Goal: Task Accomplishment & Management: Complete application form

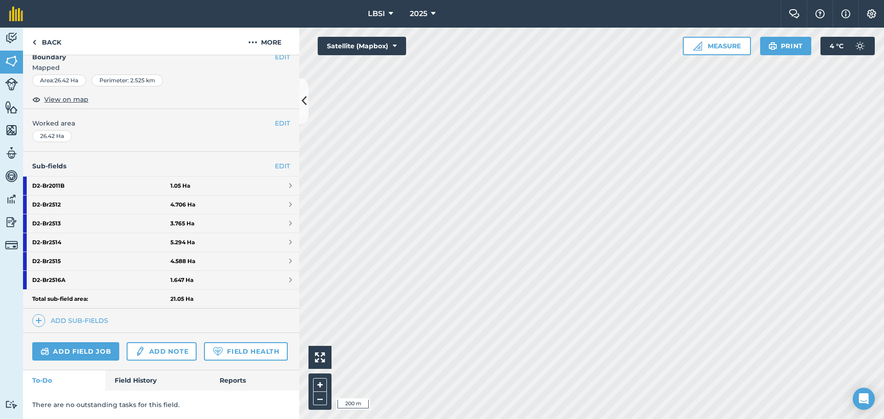
scroll to position [157, 0]
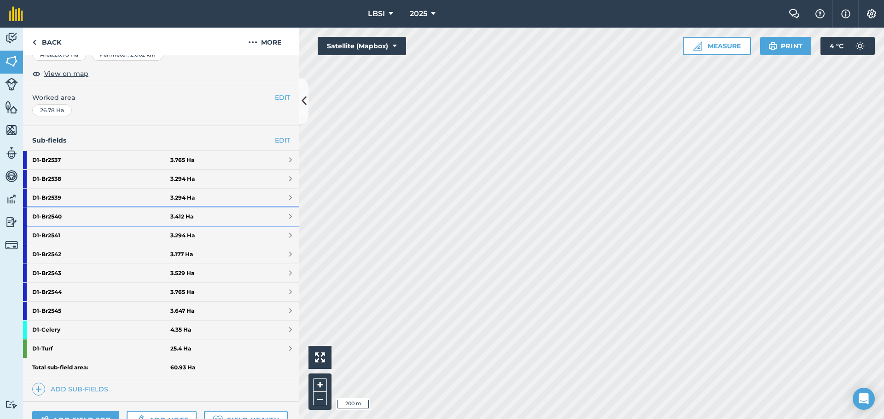
click at [82, 216] on strong "D1 - Br2540" at bounding box center [101, 217] width 138 height 18
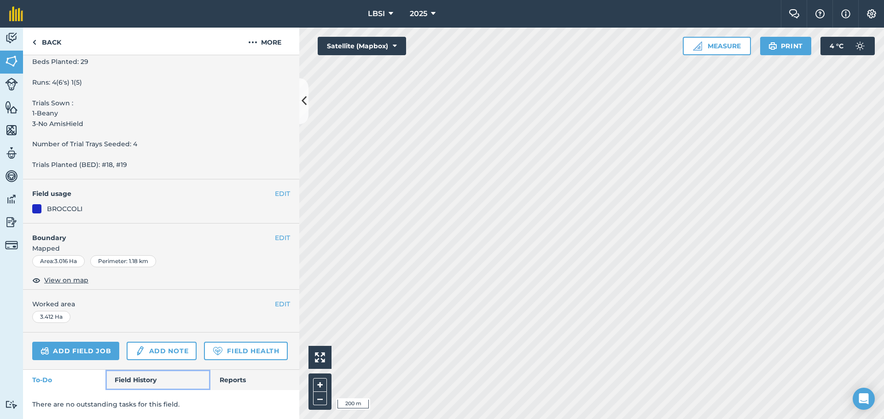
click at [137, 378] on link "Field History" at bounding box center [157, 380] width 104 height 20
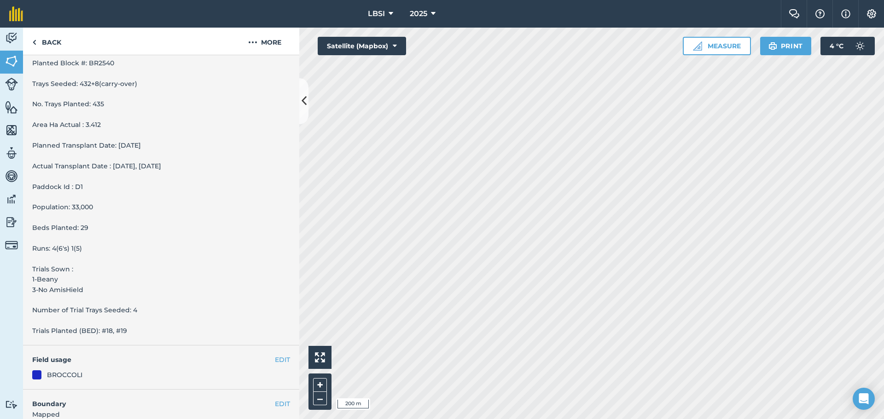
scroll to position [80, 0]
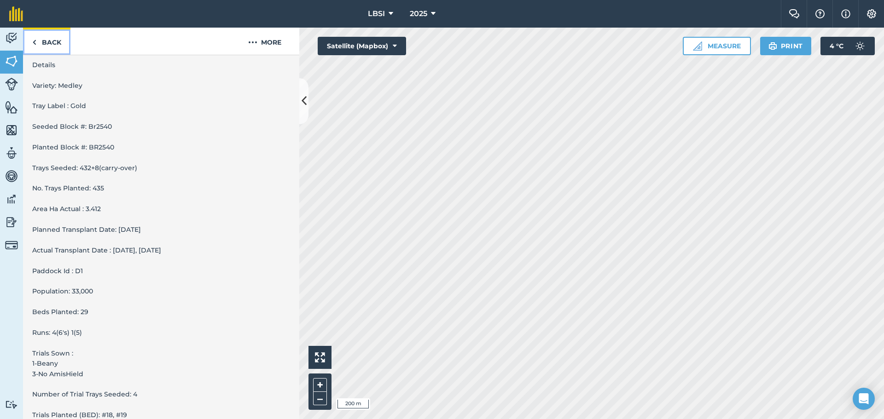
click at [38, 41] on link "Back" at bounding box center [46, 41] width 47 height 27
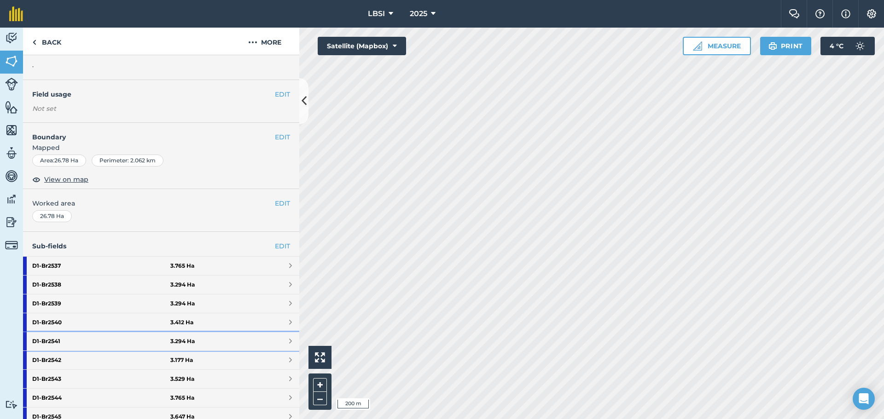
click at [74, 341] on strong "D1 - Br2541" at bounding box center [101, 341] width 138 height 18
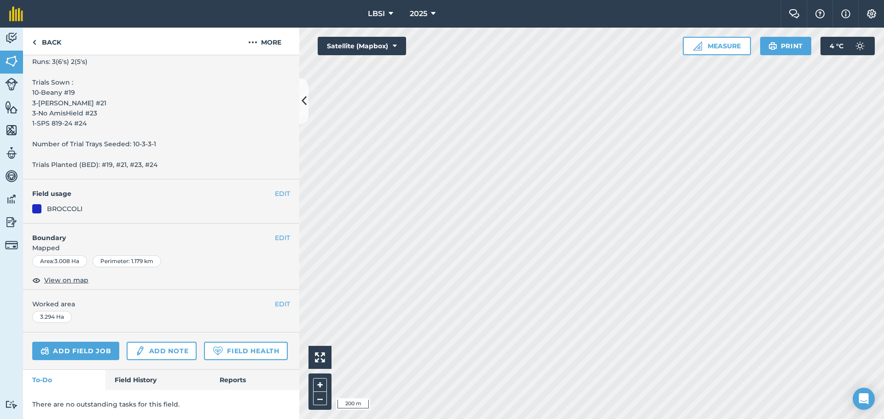
scroll to position [377, 0]
click at [136, 381] on link "Field History" at bounding box center [157, 380] width 104 height 20
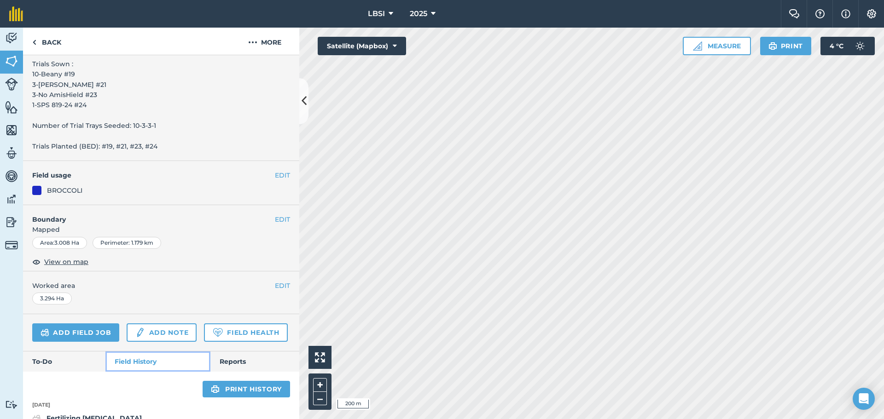
scroll to position [331, 0]
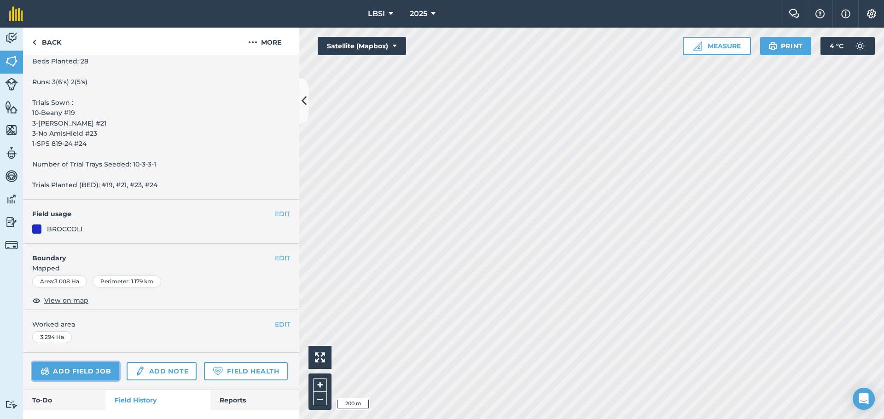
click at [99, 367] on link "Add field job" at bounding box center [75, 371] width 87 height 18
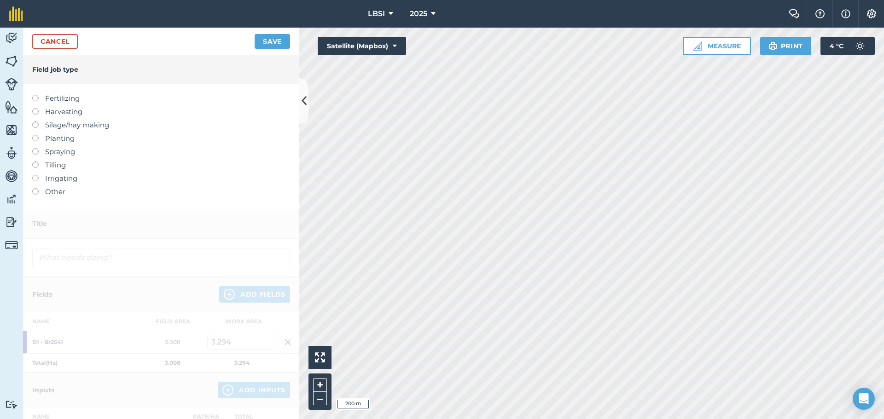
click at [33, 148] on label at bounding box center [38, 148] width 13 height 0
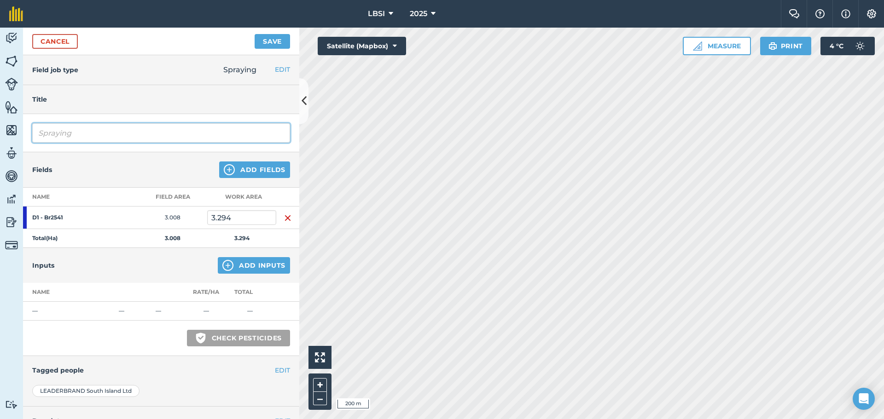
click at [87, 134] on input "Spraying" at bounding box center [161, 132] width 258 height 19
type input "Spraying Off crop"
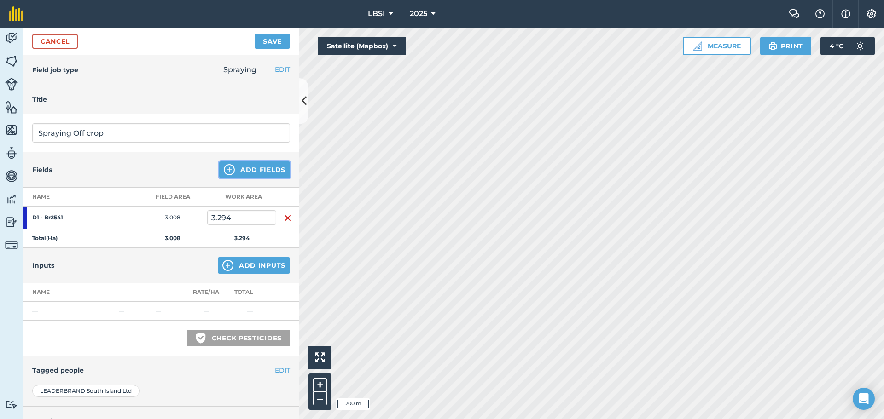
click at [224, 171] on img at bounding box center [229, 169] width 11 height 11
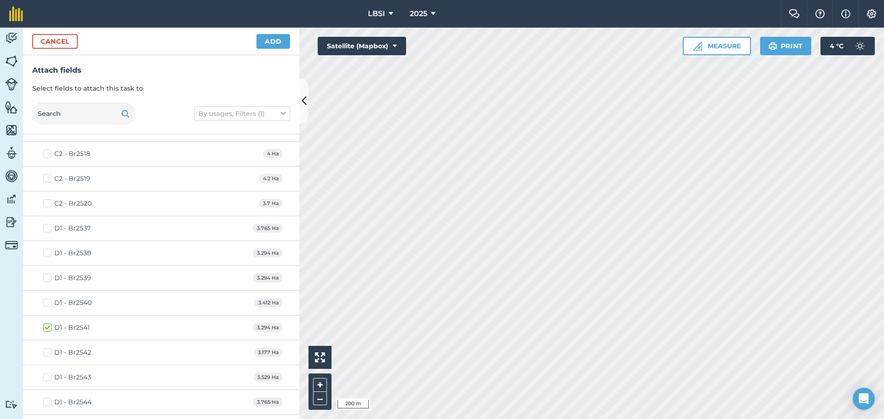
scroll to position [874, 0]
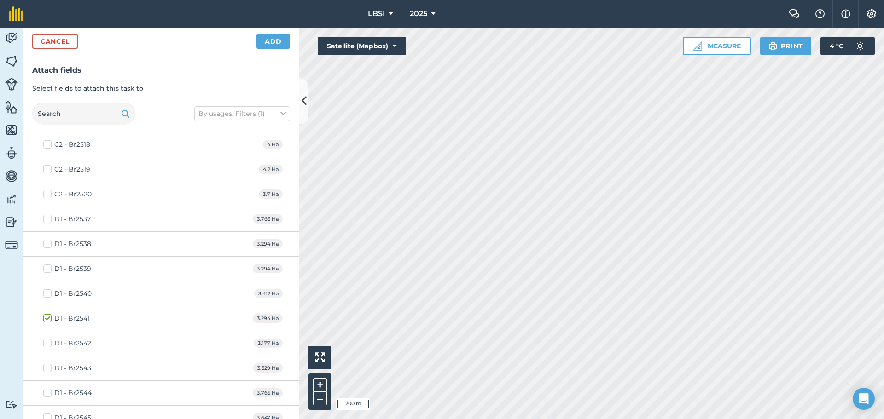
click at [48, 345] on label "D1 - Br2542" at bounding box center [67, 344] width 48 height 10
click at [48, 345] on input "D1 - Br2542" at bounding box center [46, 342] width 6 height 6
checkbox input "true"
click at [45, 369] on label "D1 - Br2543" at bounding box center [67, 369] width 48 height 10
click at [45, 369] on input "D1 - Br2543" at bounding box center [46, 367] width 6 height 6
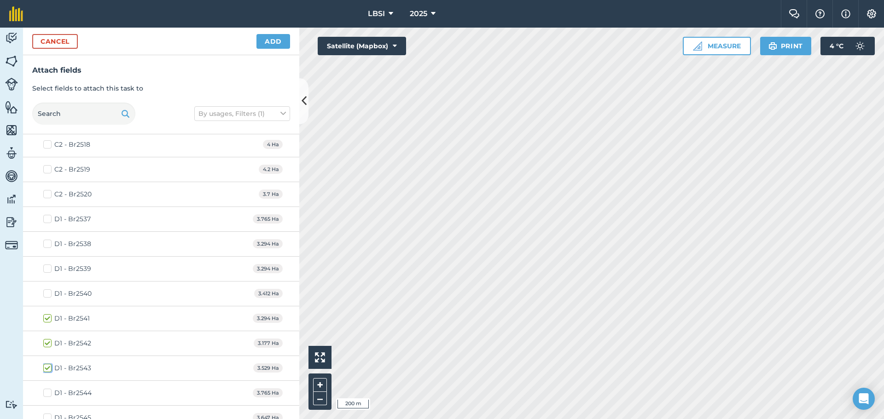
checkbox input "true"
click at [48, 393] on label "D1 - Br2544" at bounding box center [67, 393] width 48 height 10
click at [48, 393] on input "D1 - Br2544" at bounding box center [46, 391] width 6 height 6
checkbox input "true"
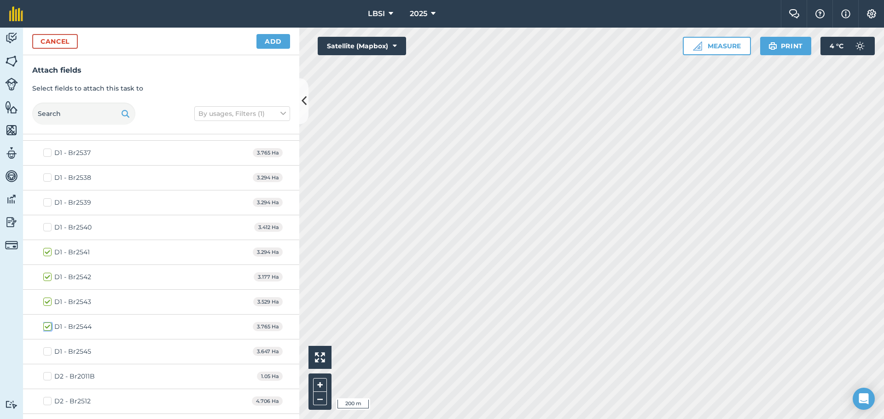
scroll to position [966, 0]
click at [49, 324] on label "D1 - Br2545" at bounding box center [67, 326] width 48 height 10
click at [49, 324] on input "D1 - Br2545" at bounding box center [46, 324] width 6 height 6
checkbox input "true"
click at [279, 43] on button "Add" at bounding box center [273, 41] width 34 height 15
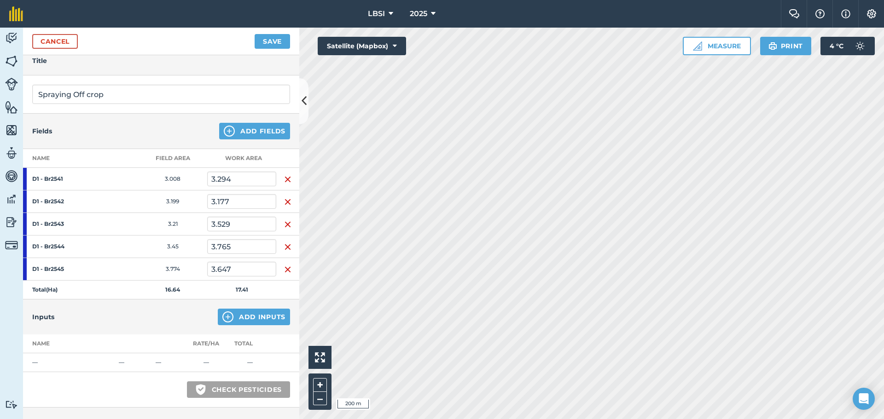
scroll to position [138, 0]
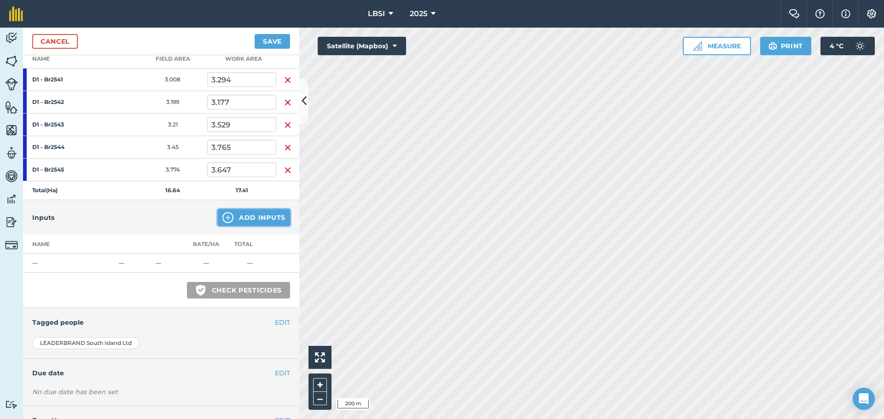
click at [222, 213] on img at bounding box center [227, 217] width 11 height 11
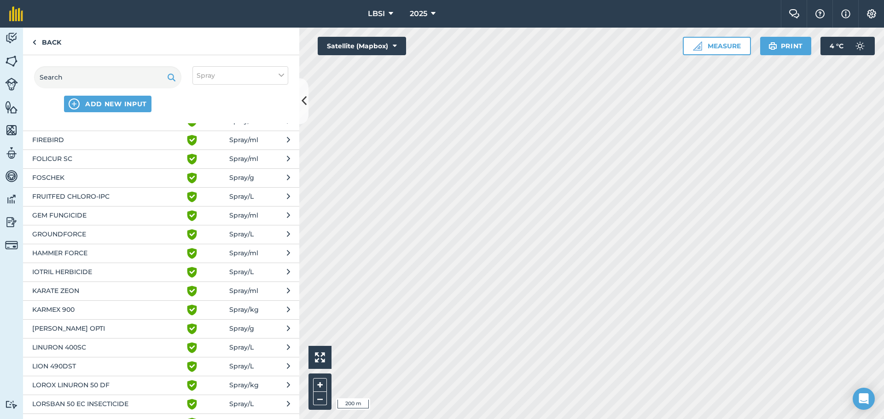
scroll to position [644, 0]
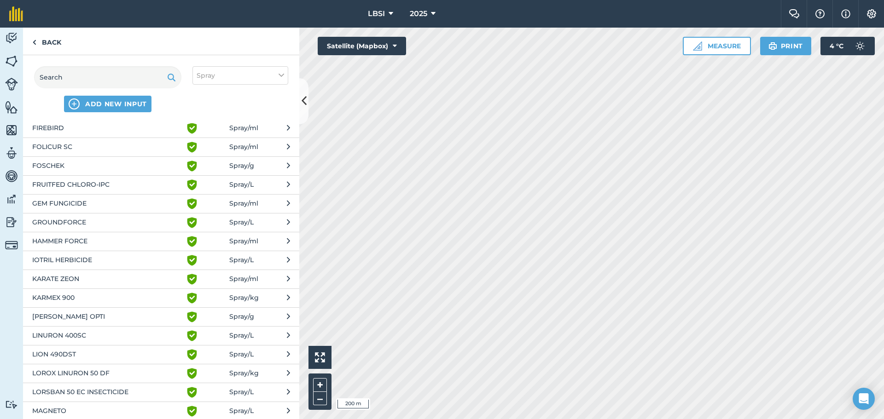
click at [81, 358] on span "LION 490DST" at bounding box center [107, 354] width 150 height 11
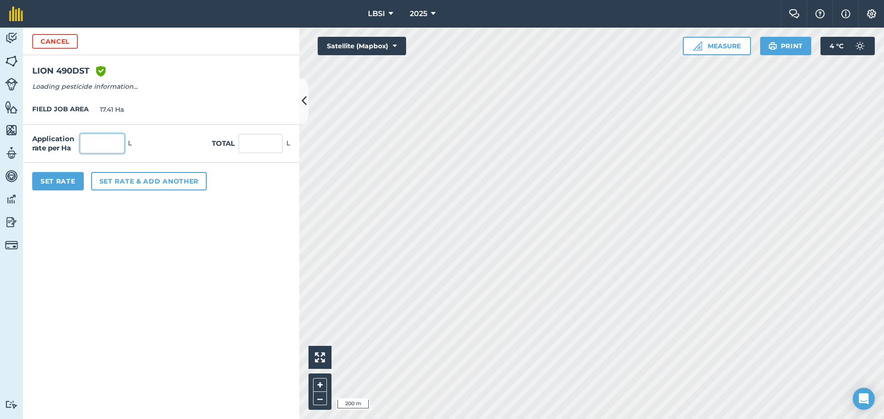
click at [114, 142] on input "text" at bounding box center [102, 143] width 44 height 19
type input "2"
type input "34.82"
click at [123, 178] on button "Set rate & add another" at bounding box center [149, 181] width 116 height 18
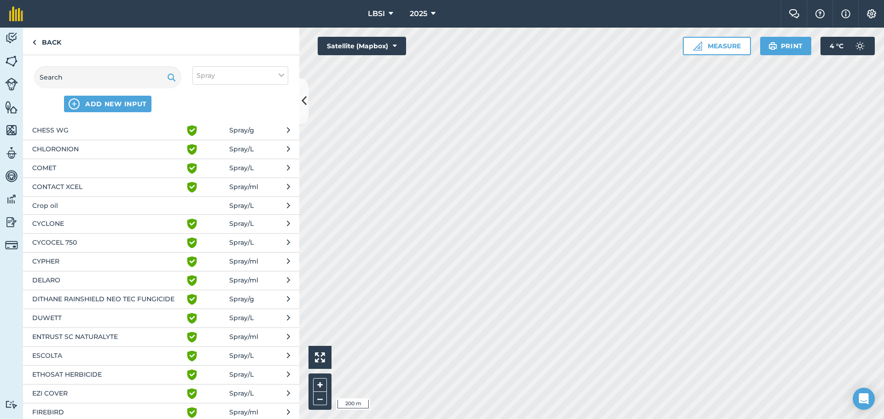
scroll to position [414, 0]
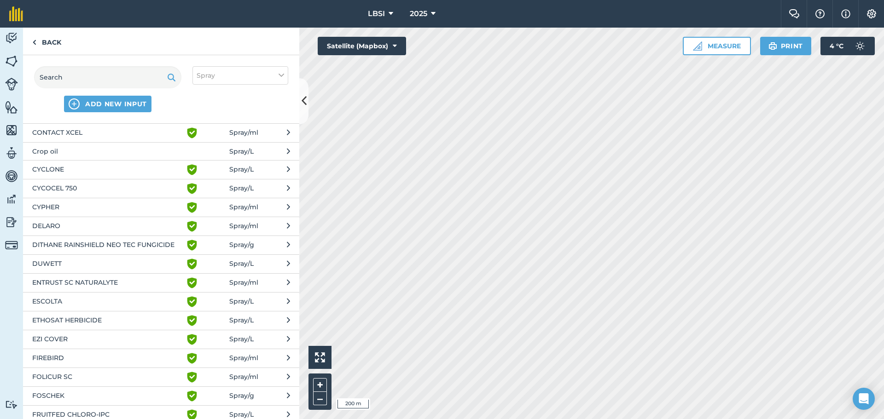
click at [64, 337] on span "EZI COVER" at bounding box center [107, 339] width 150 height 11
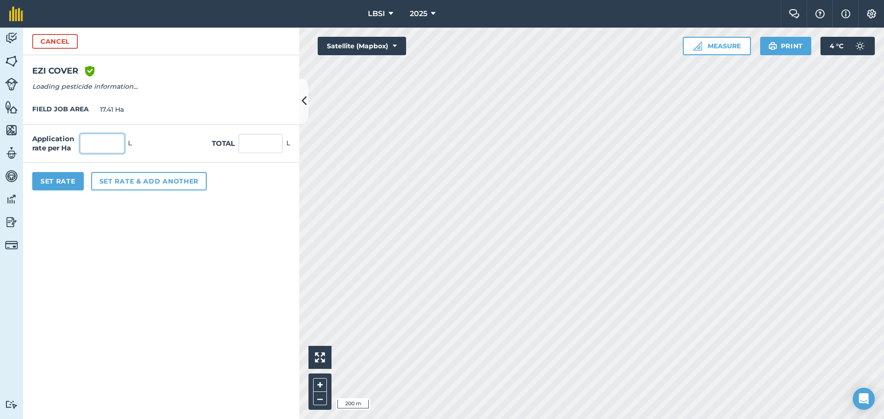
click at [104, 135] on input "text" at bounding box center [102, 143] width 44 height 19
type input "1"
type input "17.41"
click at [120, 185] on button "Set rate & add another" at bounding box center [149, 181] width 116 height 18
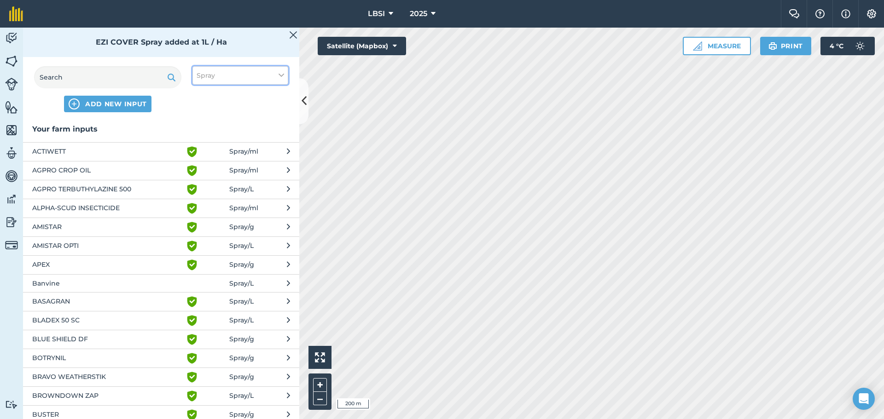
drag, startPoint x: 280, startPoint y: 74, endPoint x: 273, endPoint y: 82, distance: 11.1
click at [280, 74] on icon at bounding box center [281, 75] width 6 height 10
click at [202, 166] on label "Other" at bounding box center [240, 164] width 87 height 10
click at [202, 165] on input "Other" at bounding box center [200, 162] width 6 height 6
checkbox input "true"
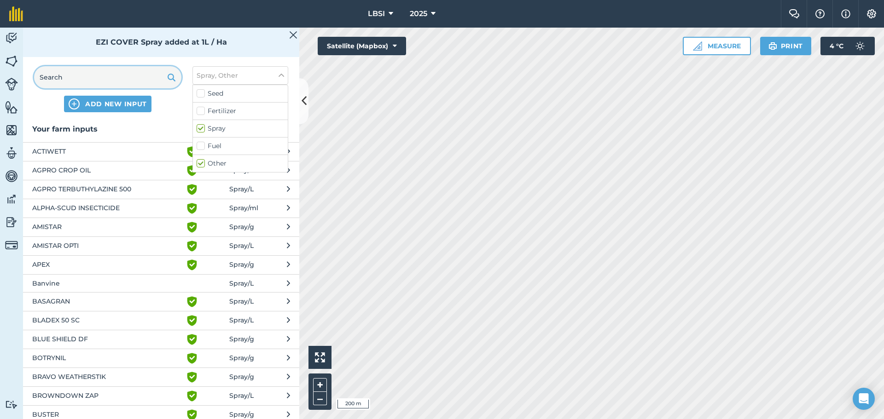
click at [69, 81] on input "text" at bounding box center [107, 77] width 147 height 22
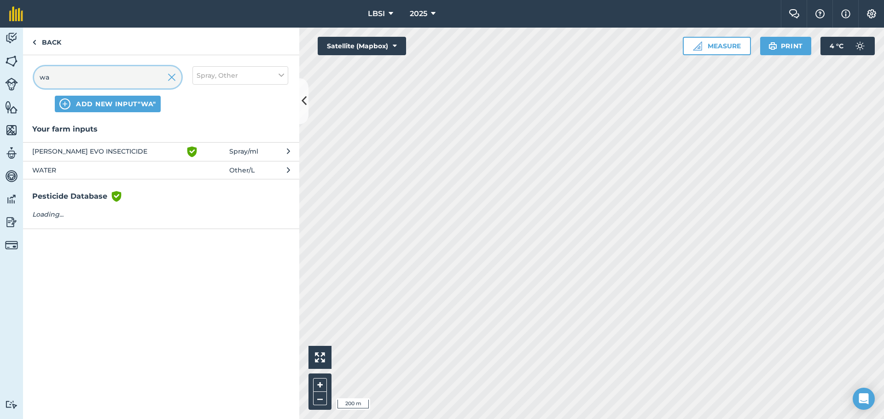
type input "wa"
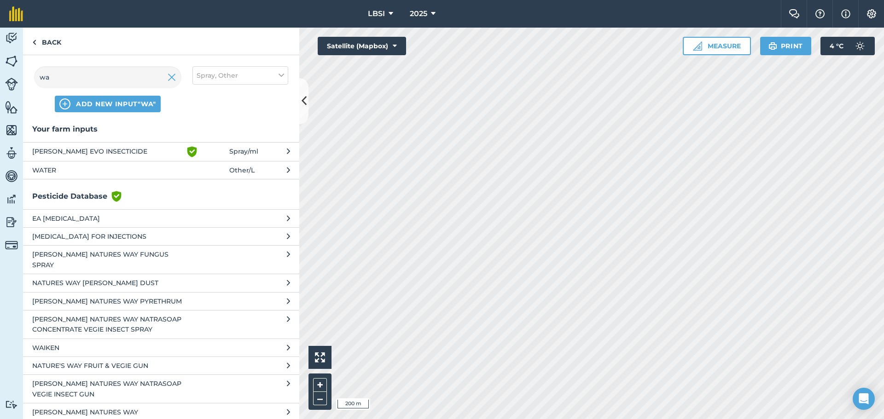
click at [57, 169] on span "WATER" at bounding box center [107, 170] width 150 height 10
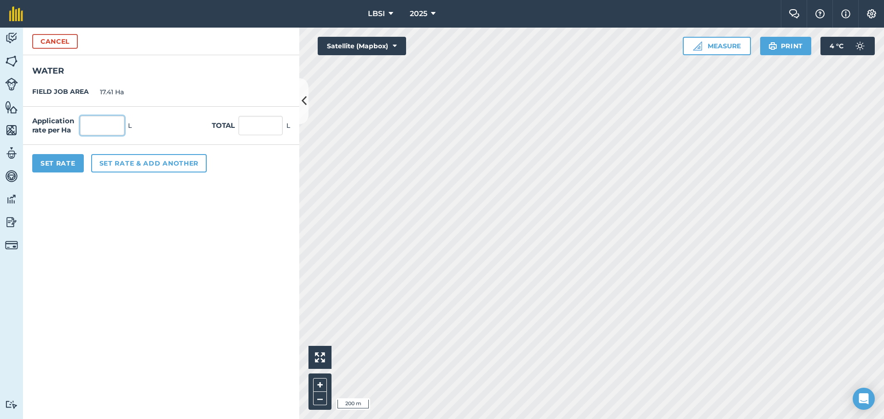
click at [86, 125] on input "text" at bounding box center [102, 125] width 44 height 19
type input "200"
type input "3,482"
click at [67, 166] on button "Set Rate" at bounding box center [58, 163] width 52 height 18
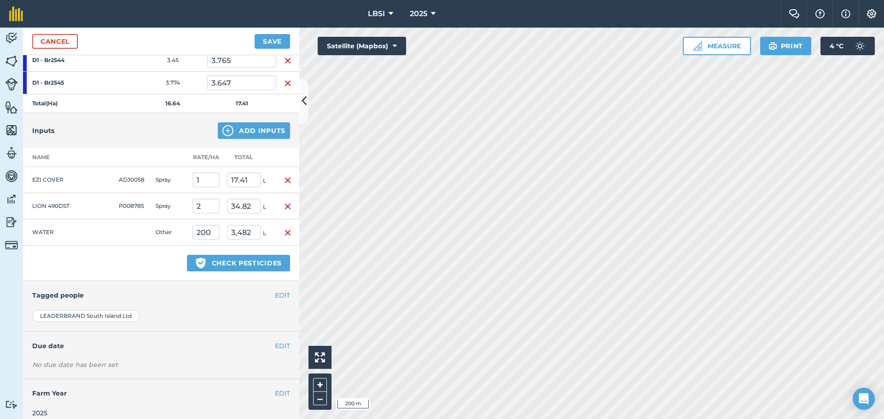
scroll to position [234, 0]
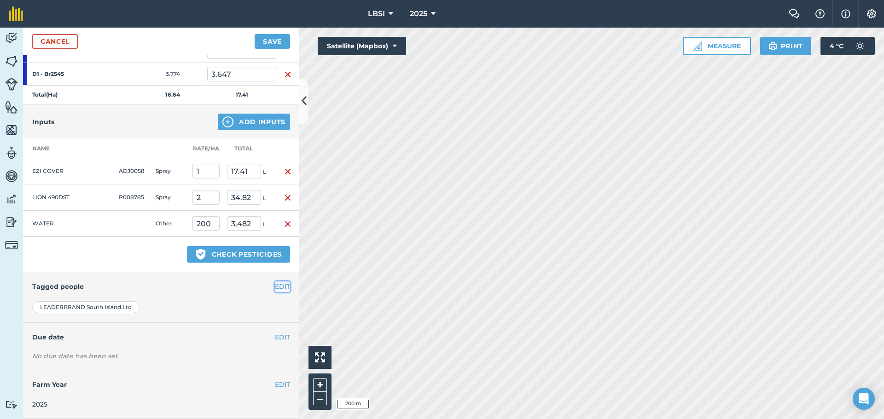
click at [275, 288] on button "EDIT" at bounding box center [282, 287] width 15 height 10
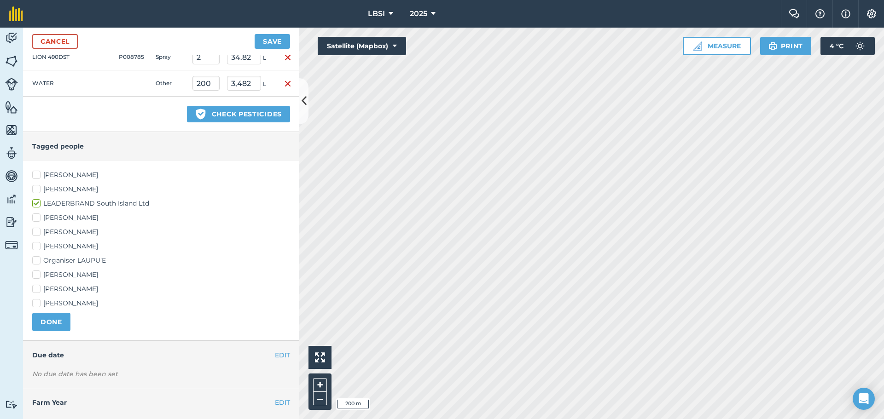
scroll to position [392, 0]
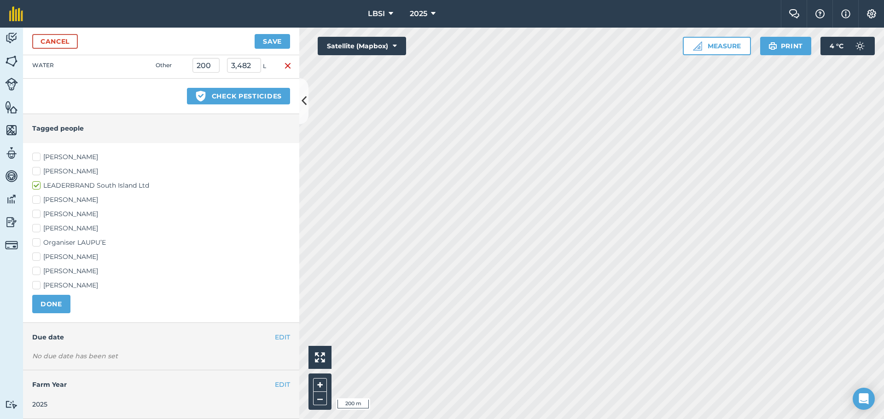
click at [38, 228] on label "[PERSON_NAME]" at bounding box center [161, 229] width 258 height 10
click at [38, 228] on input "[PERSON_NAME]" at bounding box center [35, 227] width 6 height 6
checkbox input "true"
click at [36, 256] on label "[PERSON_NAME]" at bounding box center [161, 257] width 258 height 10
click at [36, 256] on input "[PERSON_NAME]" at bounding box center [35, 255] width 6 height 6
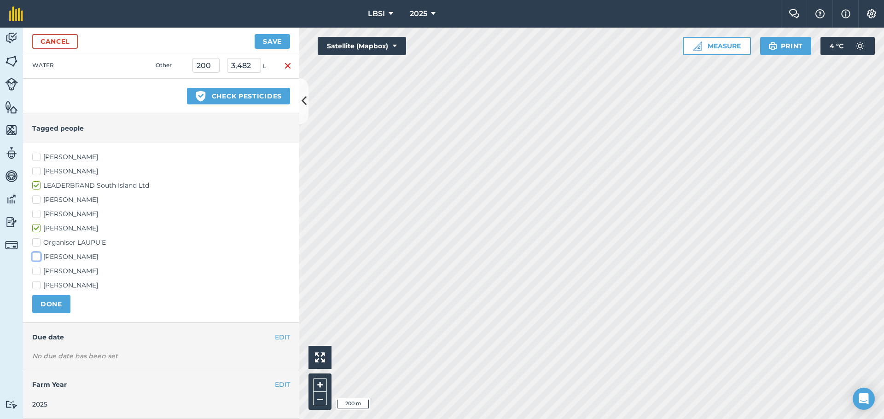
checkbox input "true"
click at [48, 302] on button "DONE" at bounding box center [51, 304] width 38 height 18
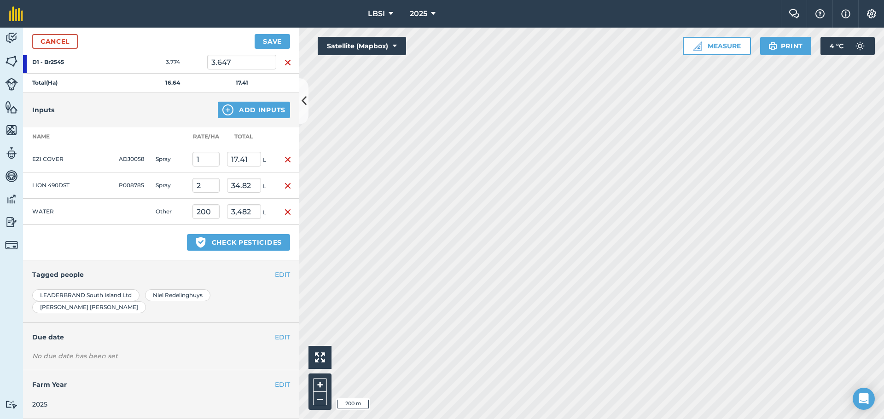
scroll to position [234, 0]
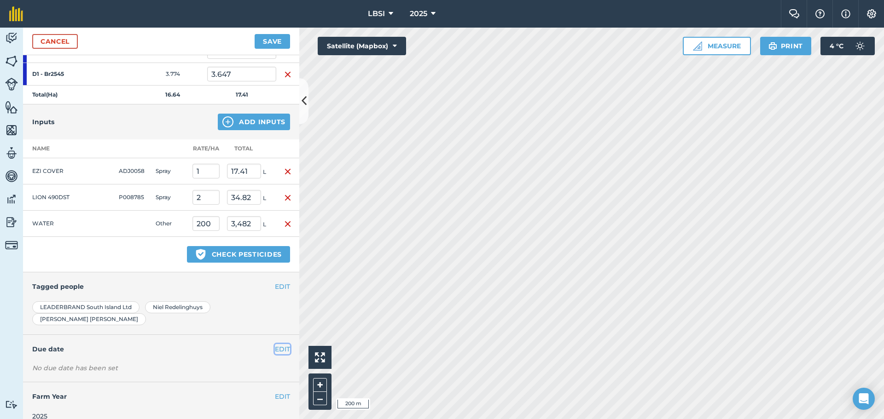
drag, startPoint x: 273, startPoint y: 338, endPoint x: 239, endPoint y: 345, distance: 34.7
click at [275, 344] on button "EDIT" at bounding box center [282, 349] width 15 height 10
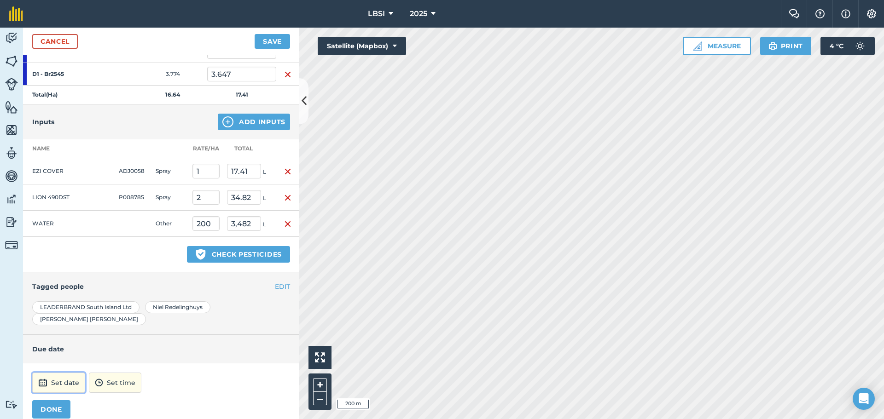
click at [71, 373] on button "Set date" at bounding box center [58, 383] width 53 height 20
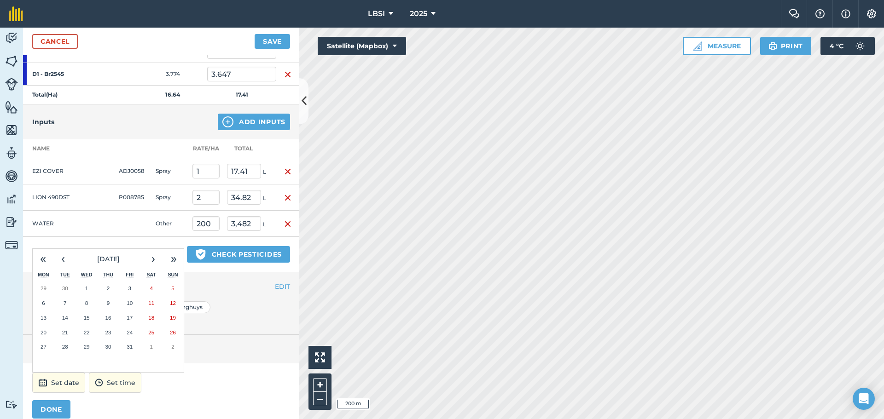
click at [131, 285] on abbr "3" at bounding box center [129, 288] width 3 height 6
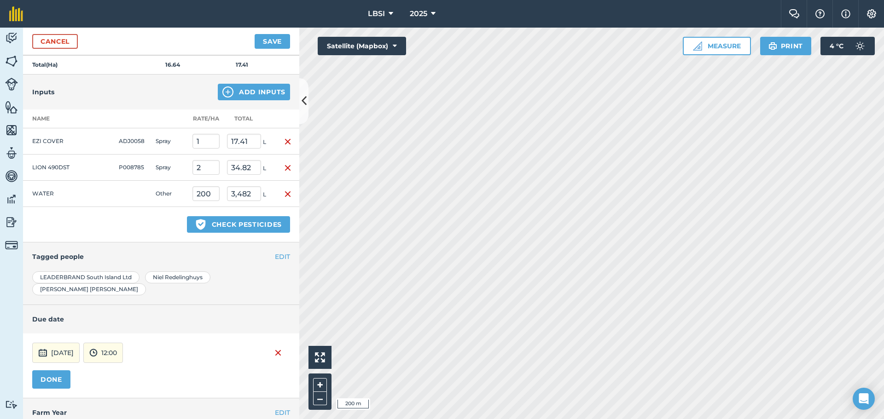
scroll to position [280, 0]
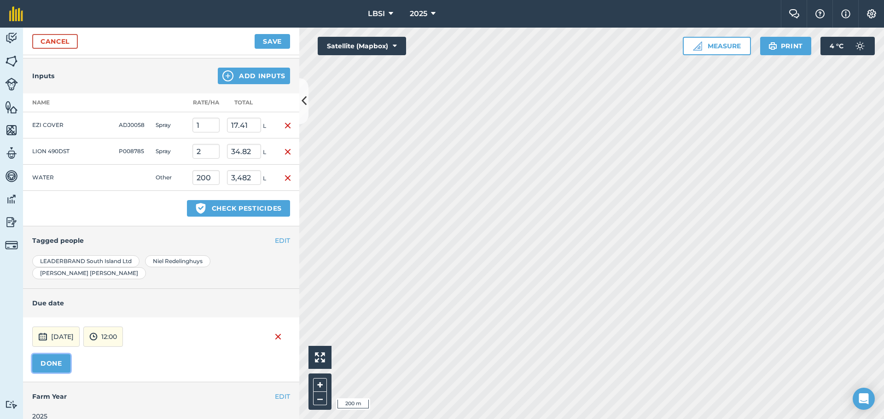
click at [64, 354] on button "DONE" at bounding box center [51, 363] width 38 height 18
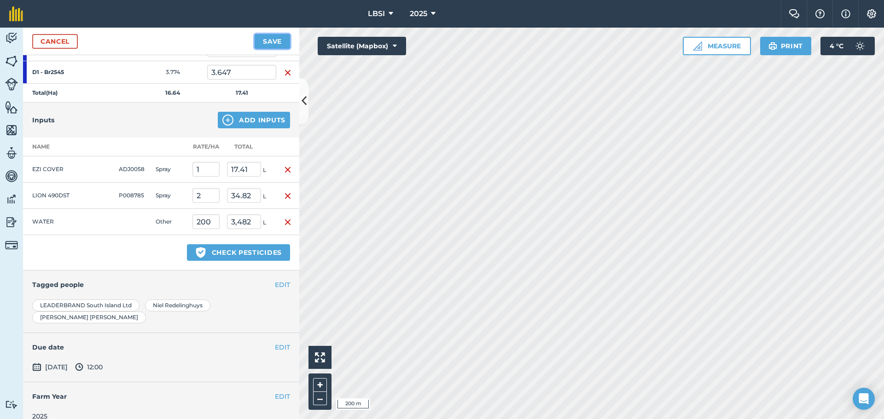
click at [266, 41] on button "Save" at bounding box center [272, 41] width 35 height 15
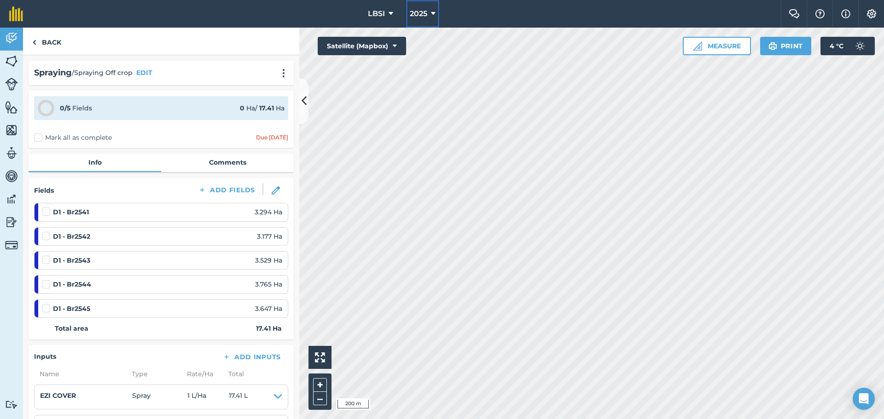
click at [434, 14] on icon at bounding box center [433, 13] width 5 height 11
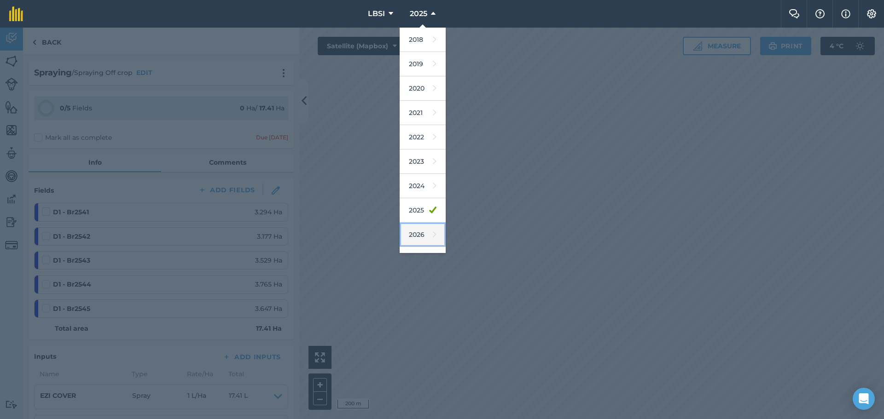
click at [433, 236] on icon at bounding box center [435, 234] width 4 height 13
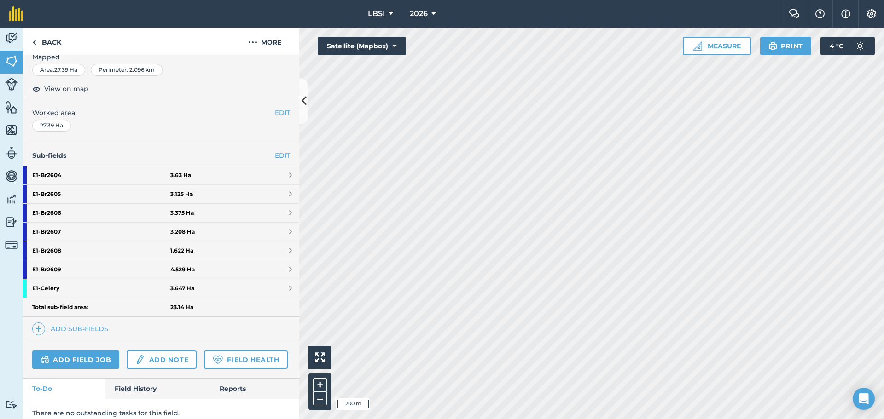
scroll to position [176, 0]
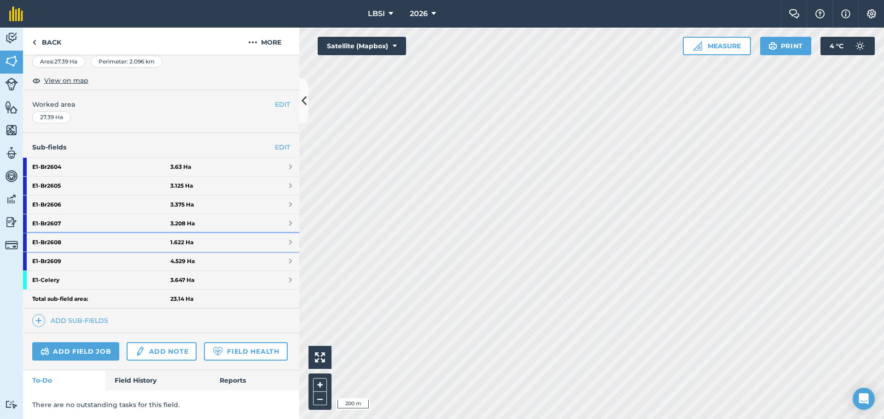
click at [78, 233] on strong "E1 - Br2608" at bounding box center [101, 242] width 138 height 18
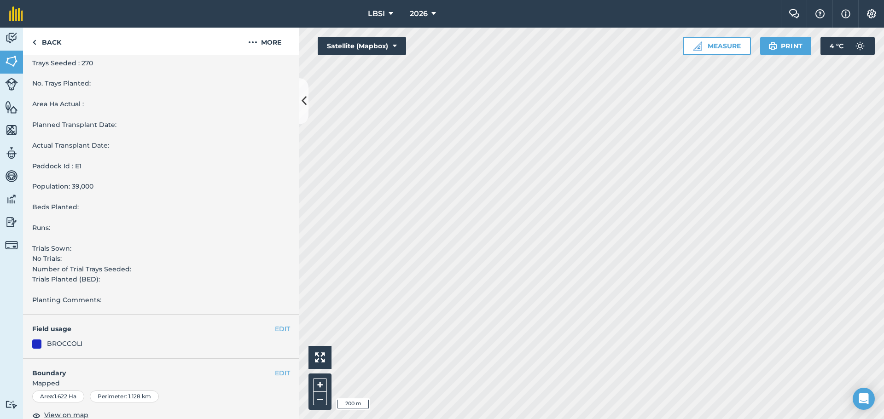
scroll to position [336, 0]
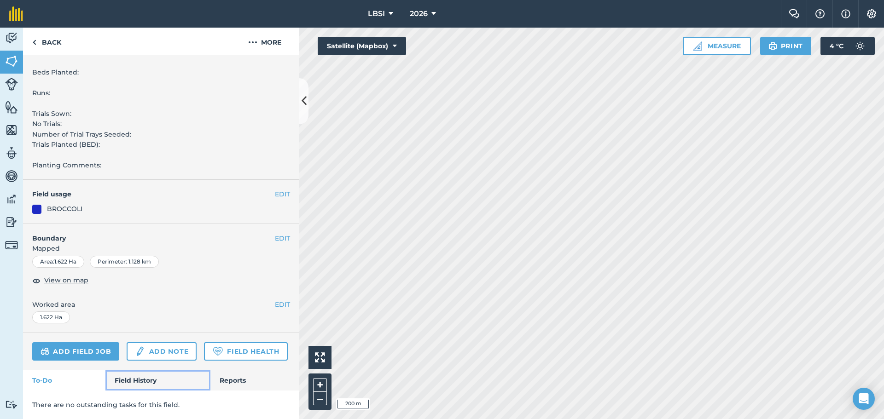
click at [138, 382] on link "Field History" at bounding box center [157, 380] width 104 height 20
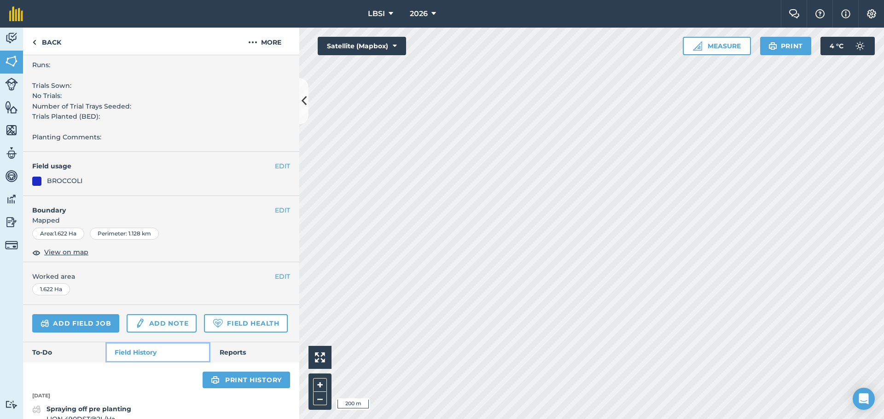
scroll to position [483, 0]
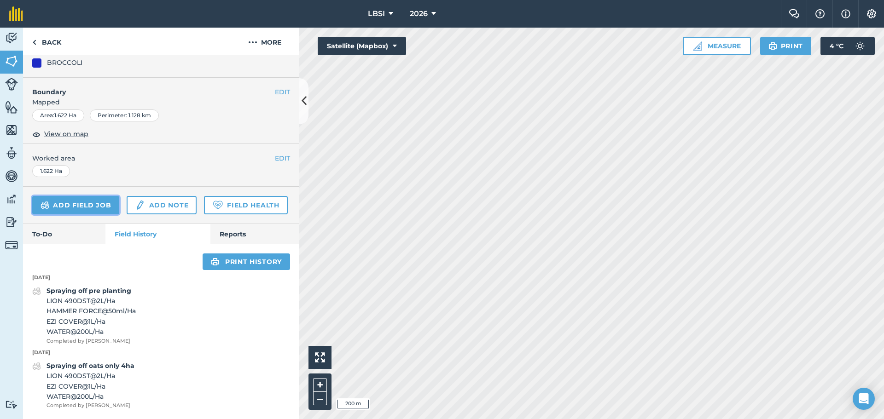
click at [91, 196] on link "Add field job" at bounding box center [75, 205] width 87 height 18
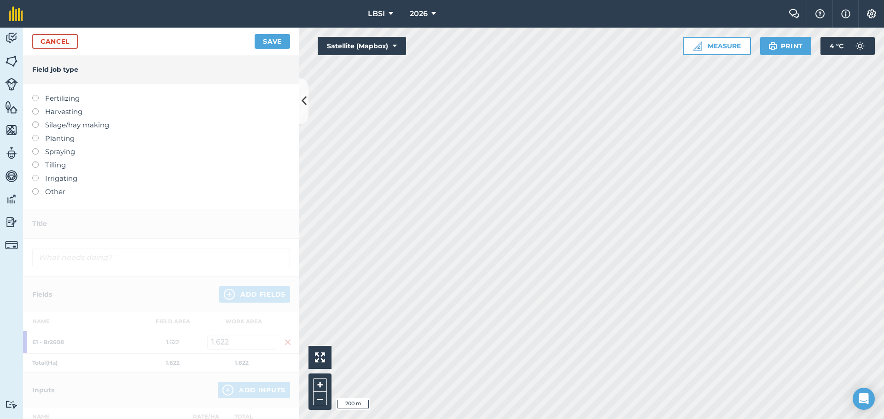
click at [36, 148] on label at bounding box center [38, 148] width 13 height 0
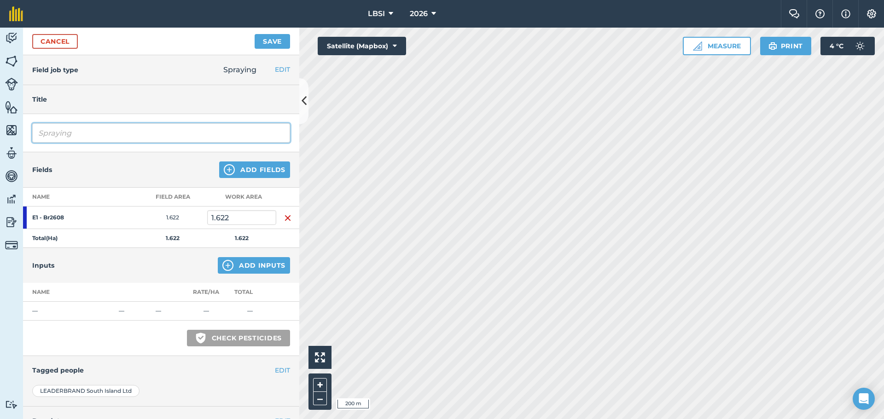
click at [87, 133] on input "Spraying" at bounding box center [161, 132] width 258 height 19
type input "Spraying pre emerge"
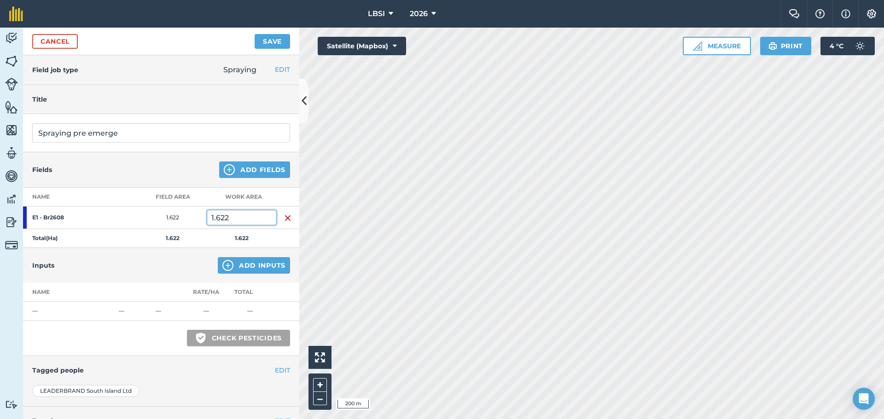
click at [240, 216] on input "1.622" at bounding box center [241, 217] width 69 height 15
click at [214, 217] on input "1.622" at bounding box center [241, 217] width 69 height 15
click at [238, 219] on input "1.622" at bounding box center [241, 217] width 69 height 15
type input "1"
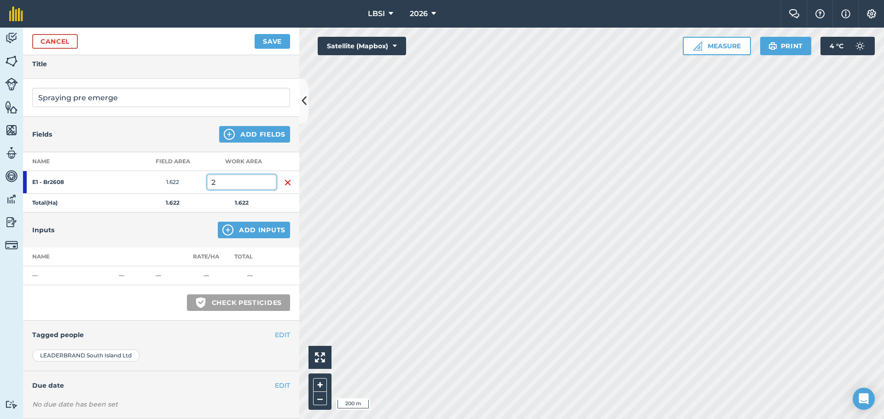
scroll to position [84, 0]
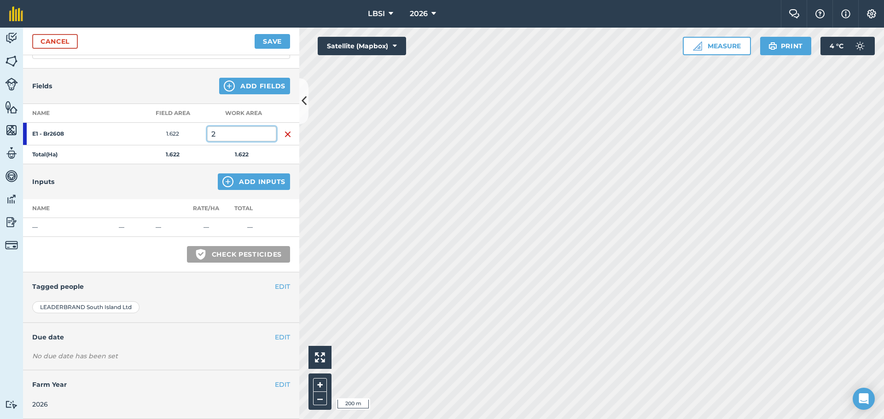
type input "2"
click at [226, 180] on img at bounding box center [227, 181] width 11 height 11
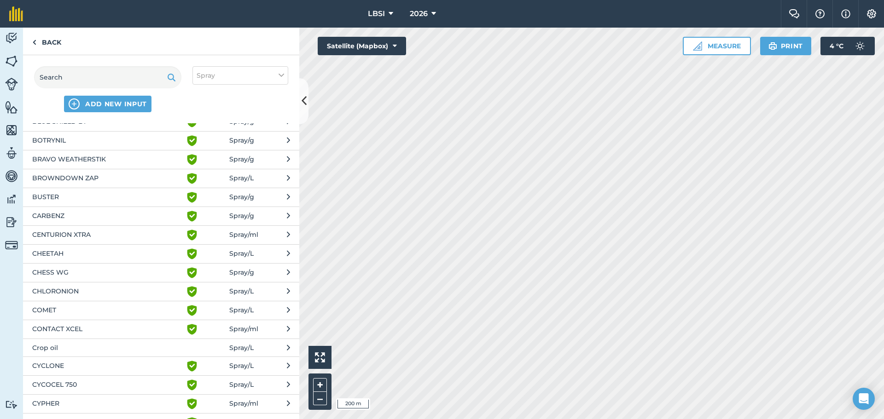
scroll to position [276, 0]
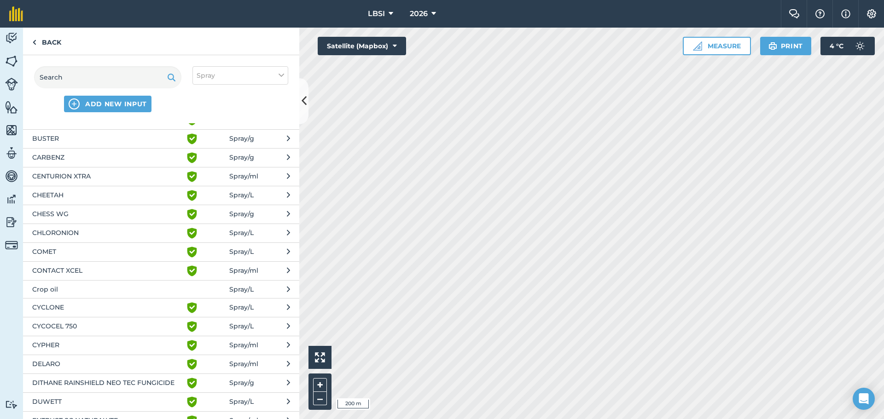
click at [91, 308] on span "CYCLONE" at bounding box center [107, 307] width 150 height 11
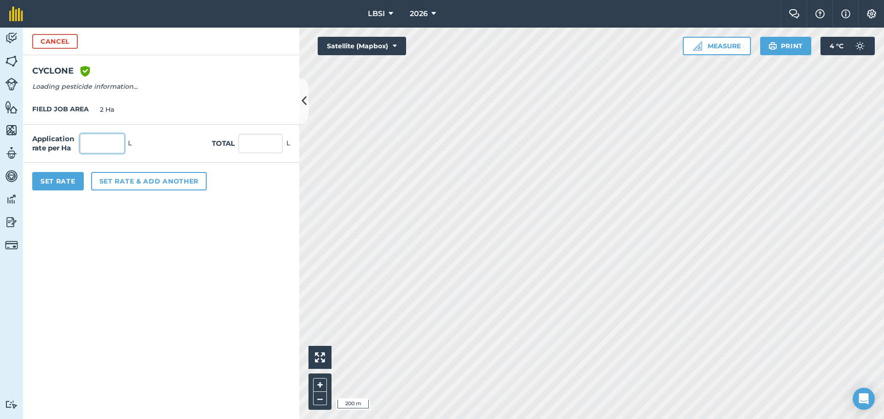
click at [99, 135] on input "text" at bounding box center [102, 143] width 44 height 19
type input "6"
type input "12"
click at [127, 179] on button "Set rate & add another" at bounding box center [149, 181] width 116 height 18
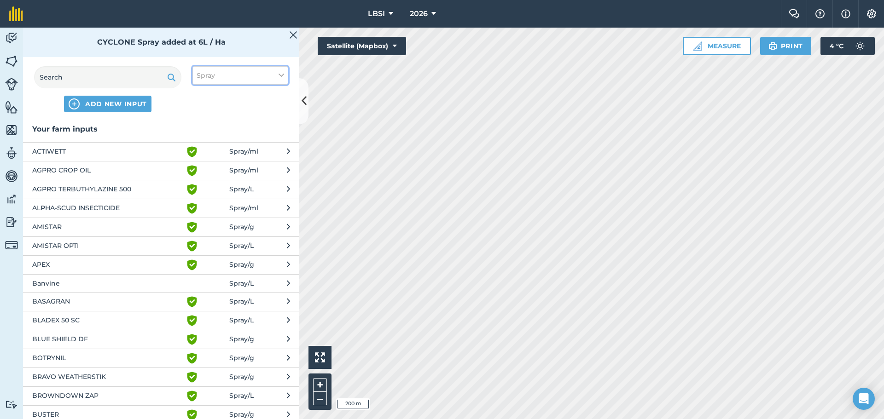
click at [281, 75] on icon at bounding box center [281, 75] width 6 height 10
click at [199, 162] on label "Other" at bounding box center [240, 164] width 87 height 10
click at [199, 162] on input "Other" at bounding box center [200, 162] width 6 height 6
checkbox input "true"
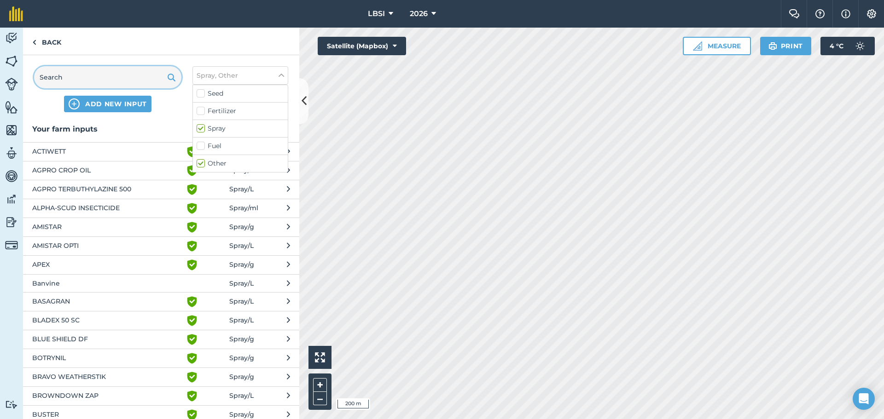
click at [99, 78] on input "text" at bounding box center [107, 77] width 147 height 22
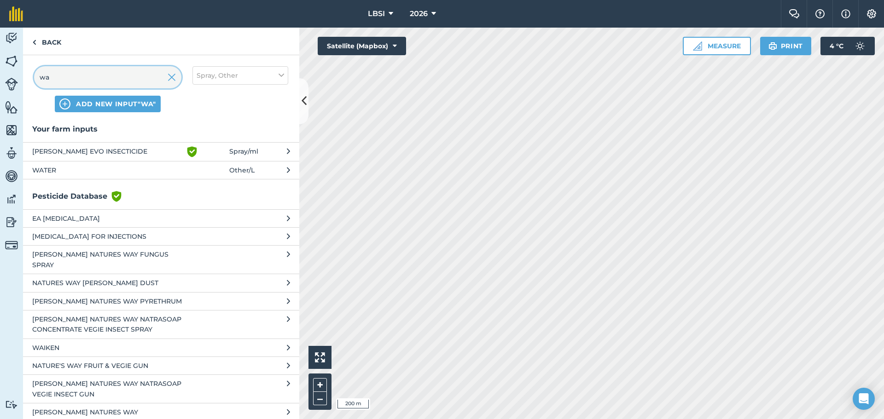
type input "wa"
click at [63, 172] on span "WATER" at bounding box center [107, 170] width 150 height 10
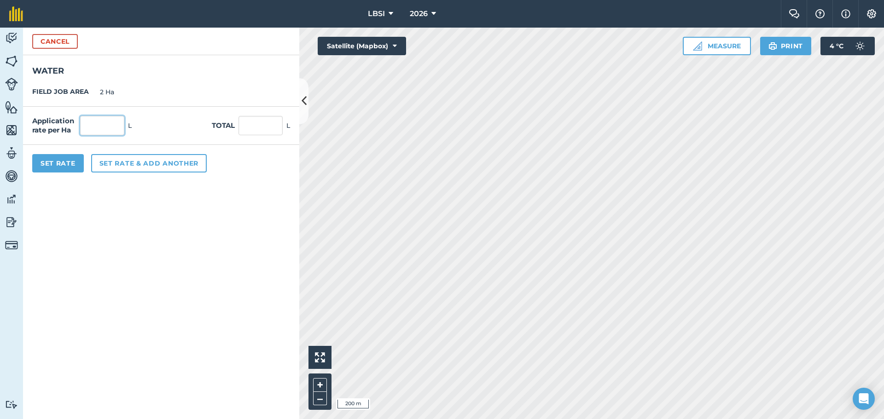
click at [115, 122] on input "text" at bounding box center [102, 125] width 44 height 19
type input "200"
type input "400"
click at [62, 166] on button "Set Rate" at bounding box center [58, 163] width 52 height 18
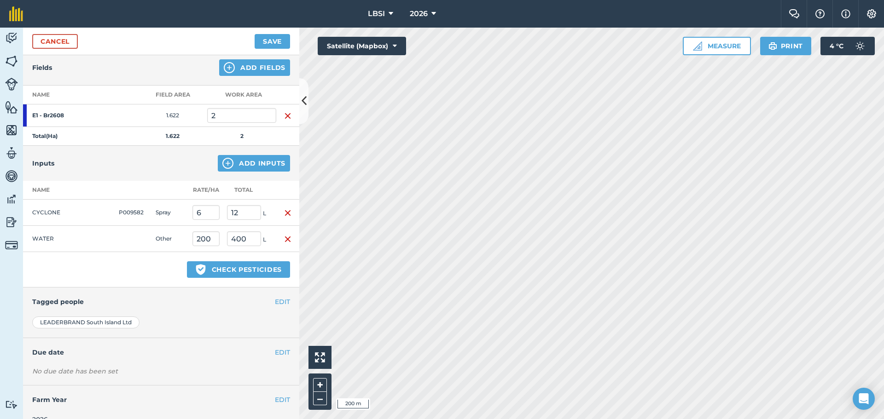
scroll to position [117, 0]
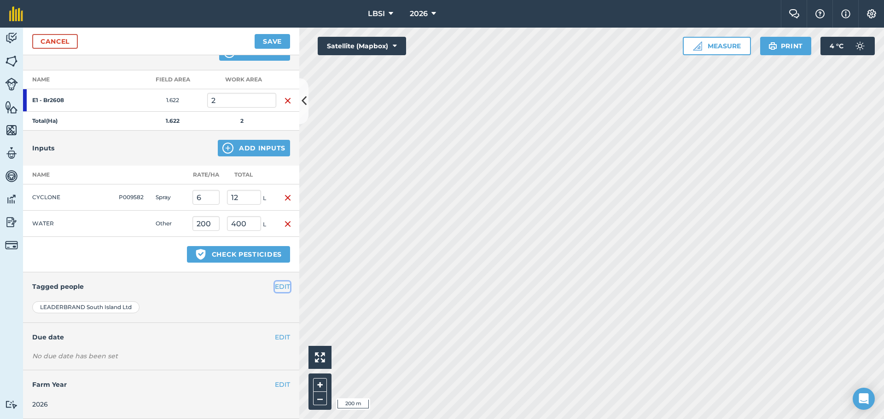
click at [275, 284] on button "EDIT" at bounding box center [282, 287] width 15 height 10
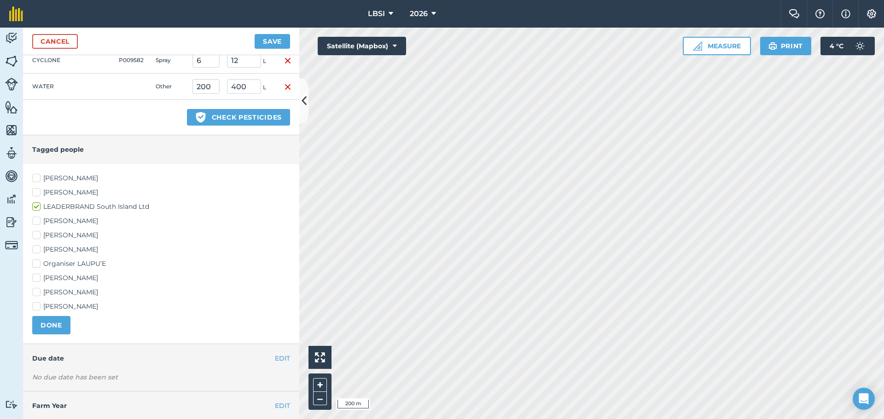
scroll to position [255, 0]
click at [35, 248] on label "[PERSON_NAME]" at bounding box center [161, 249] width 258 height 10
click at [35, 248] on input "[PERSON_NAME]" at bounding box center [35, 247] width 6 height 6
checkbox input "true"
drag, startPoint x: 35, startPoint y: 277, endPoint x: 40, endPoint y: 287, distance: 10.9
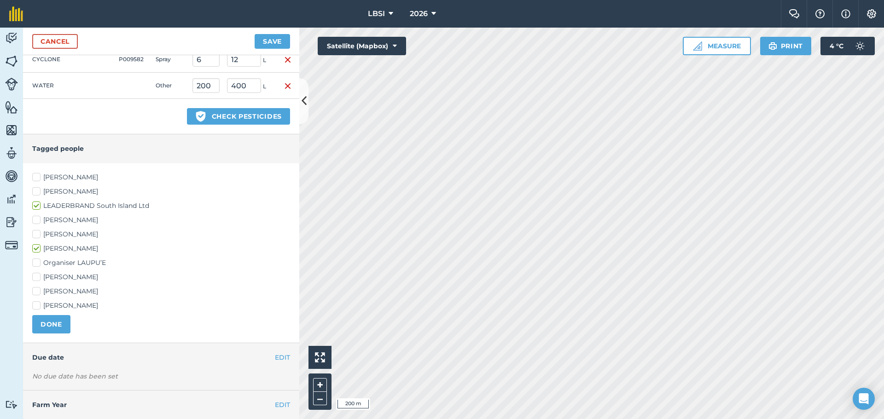
click at [35, 277] on label "[PERSON_NAME]" at bounding box center [161, 277] width 258 height 10
click at [35, 277] on input "[PERSON_NAME]" at bounding box center [35, 275] width 6 height 6
checkbox input "true"
drag, startPoint x: 45, startPoint y: 324, endPoint x: 73, endPoint y: 340, distance: 32.8
click at [45, 324] on button "DONE" at bounding box center [51, 324] width 38 height 18
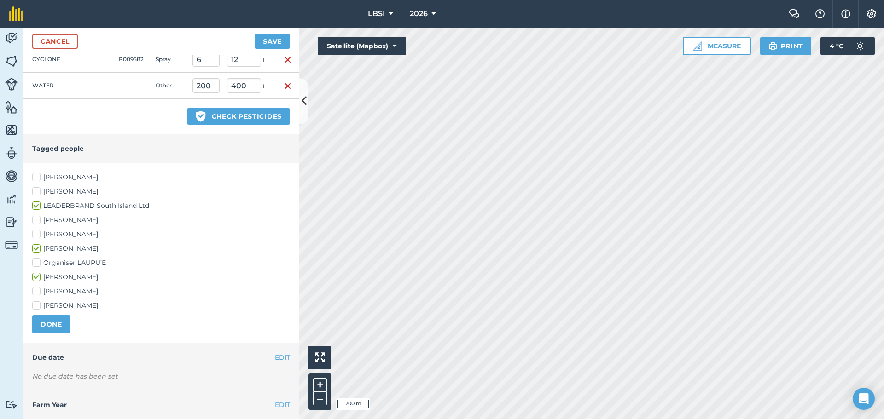
scroll to position [117, 0]
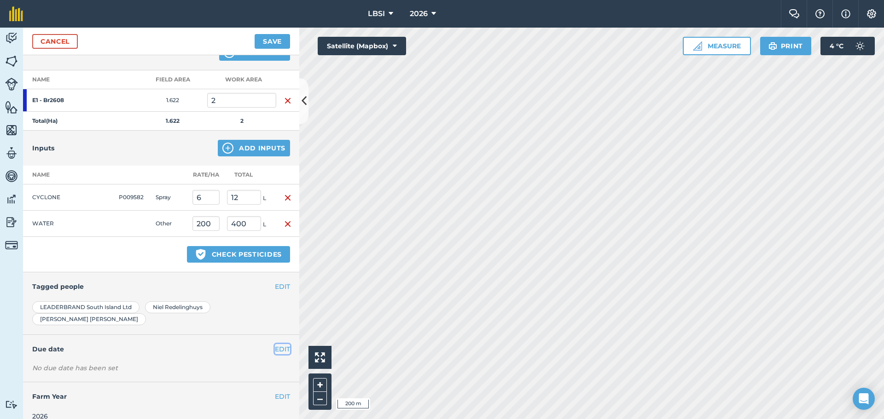
drag, startPoint x: 272, startPoint y: 338, endPoint x: 212, endPoint y: 347, distance: 61.0
click at [275, 344] on button "EDIT" at bounding box center [282, 349] width 15 height 10
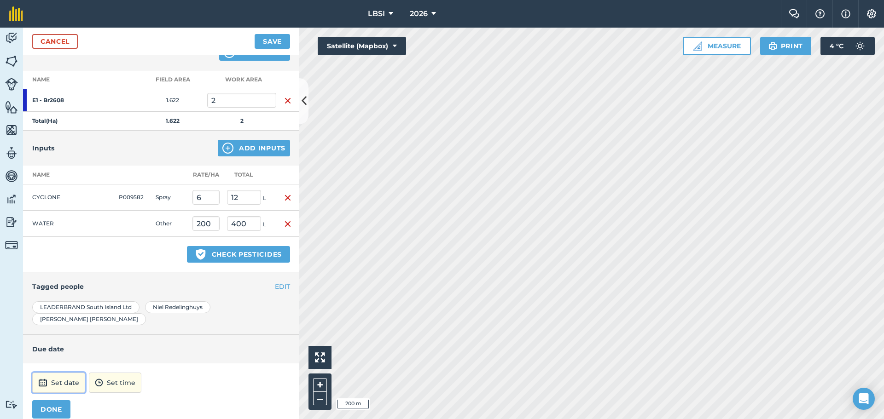
click at [74, 375] on button "Set date" at bounding box center [58, 383] width 53 height 20
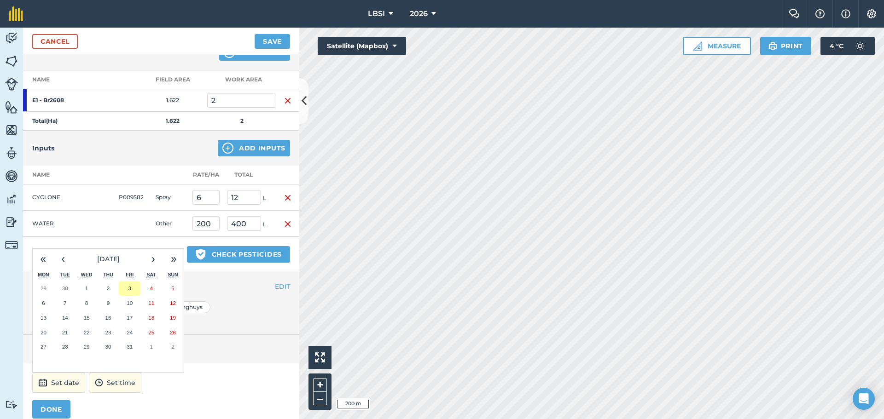
drag, startPoint x: 130, startPoint y: 277, endPoint x: 134, endPoint y: 282, distance: 6.5
click at [130, 285] on abbr "3" at bounding box center [129, 288] width 3 height 6
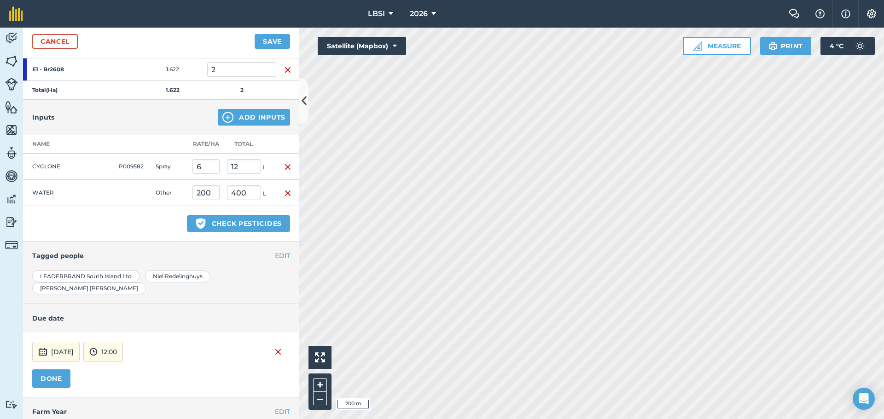
scroll to position [163, 0]
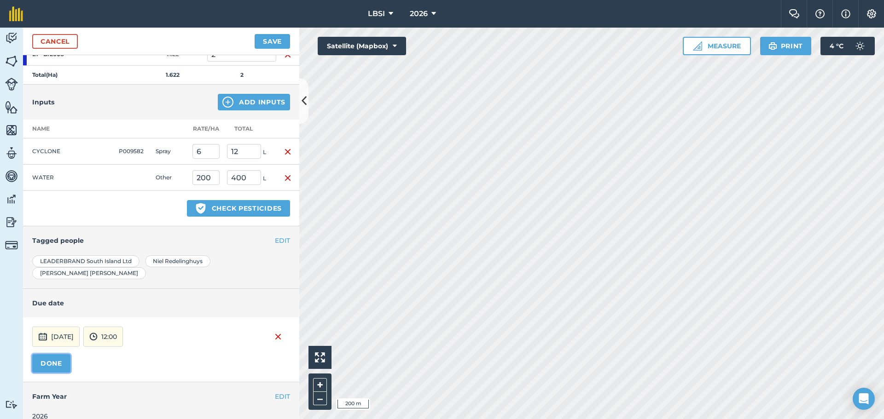
click at [38, 356] on button "DONE" at bounding box center [51, 363] width 38 height 18
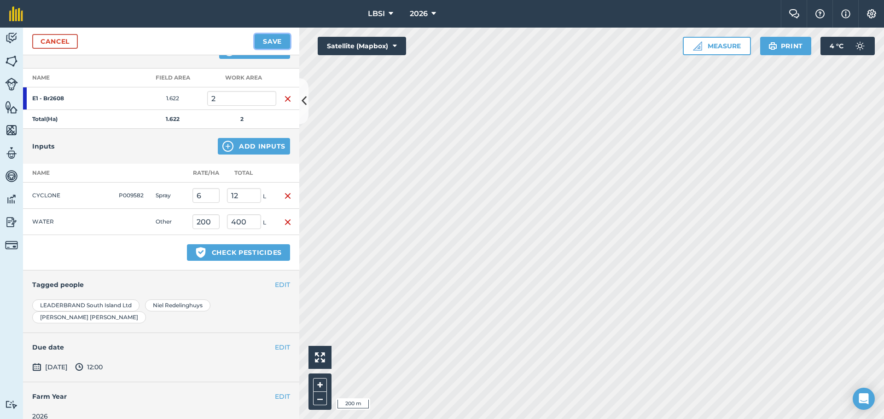
click at [276, 42] on button "Save" at bounding box center [272, 41] width 35 height 15
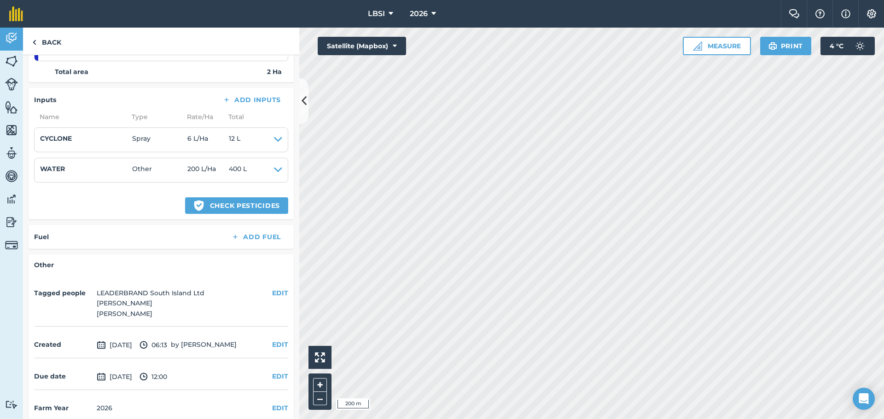
scroll to position [173, 0]
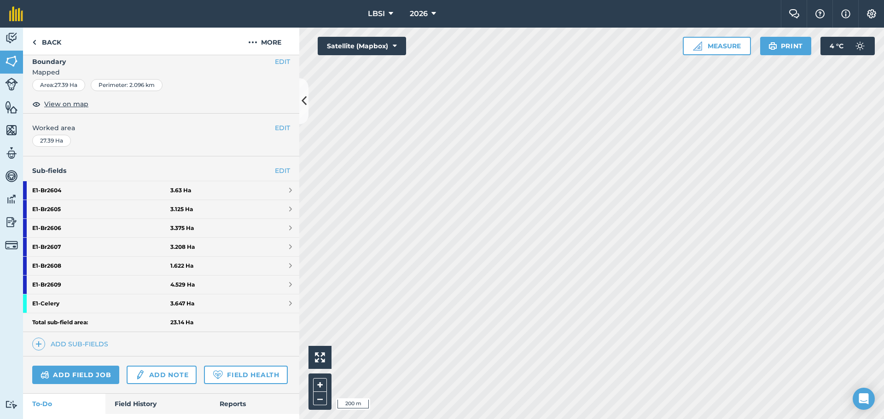
scroll to position [138, 0]
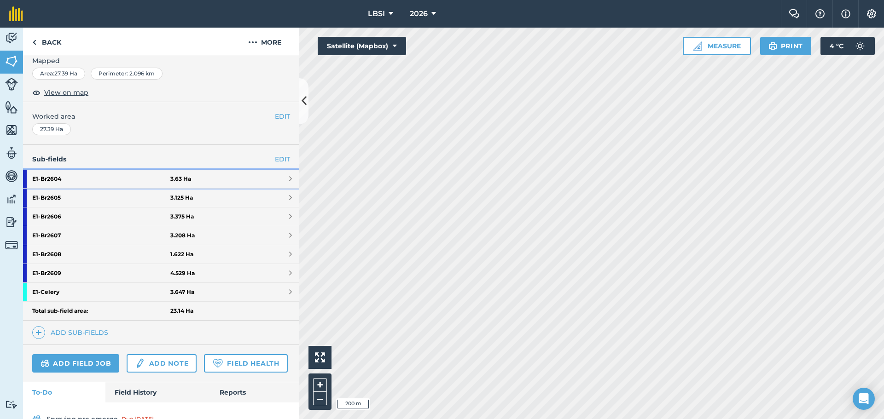
click at [99, 179] on strong "E1 - Br2604" at bounding box center [101, 179] width 138 height 18
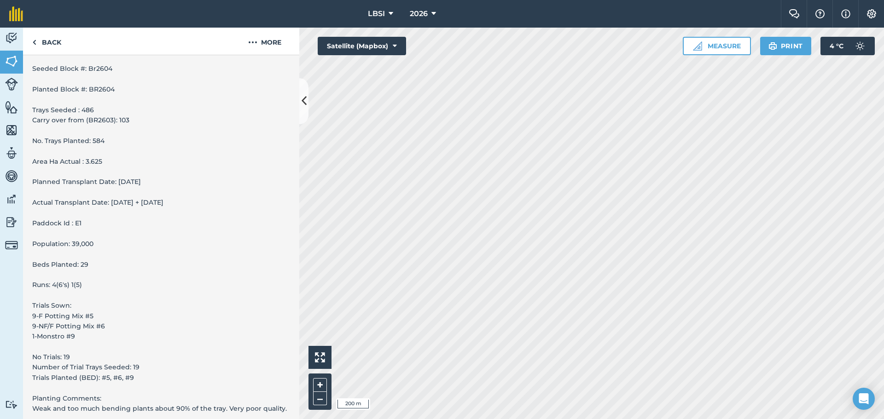
scroll to position [408, 0]
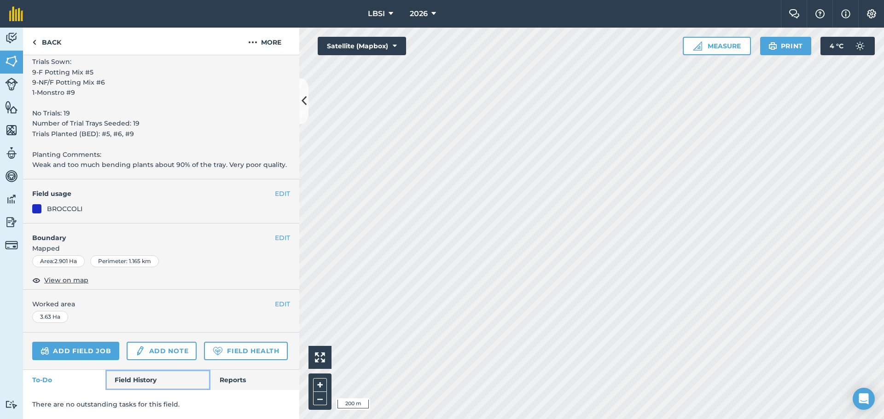
click at [128, 382] on link "Field History" at bounding box center [157, 380] width 104 height 20
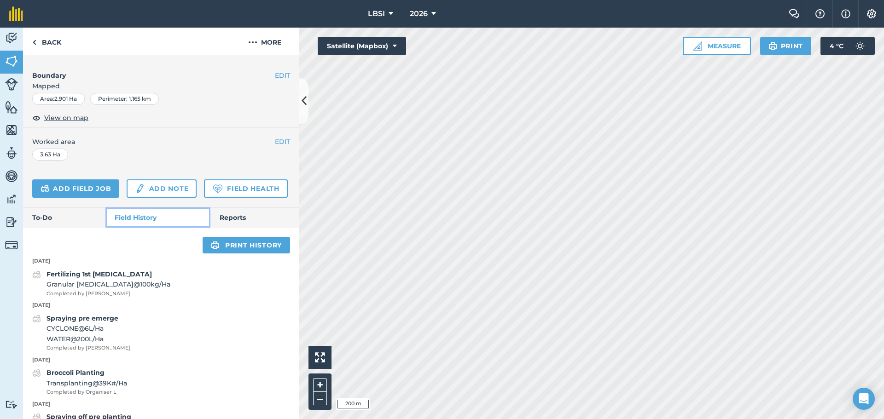
scroll to position [500, 0]
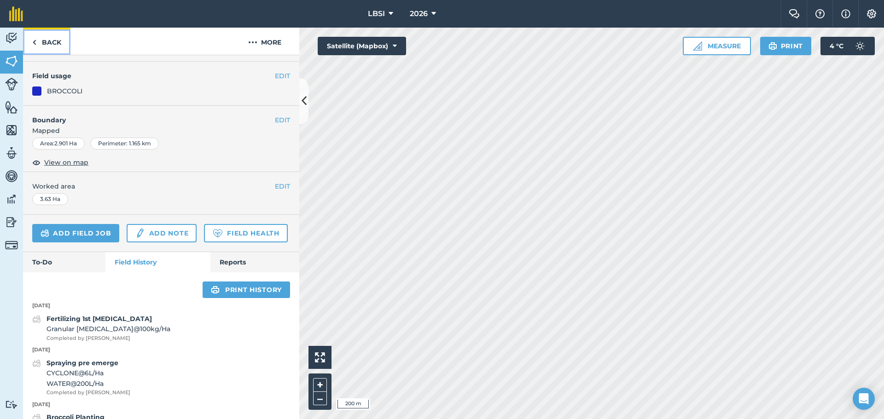
click at [35, 43] on img at bounding box center [34, 42] width 4 height 11
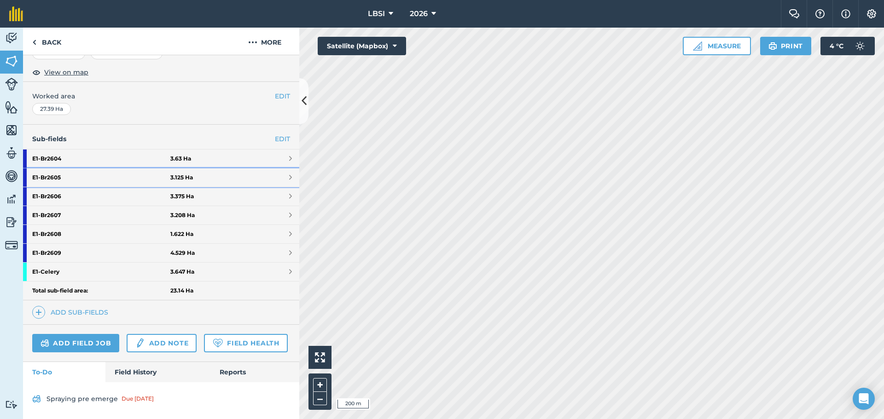
click at [82, 168] on strong "E1 - Br2605" at bounding box center [101, 177] width 138 height 18
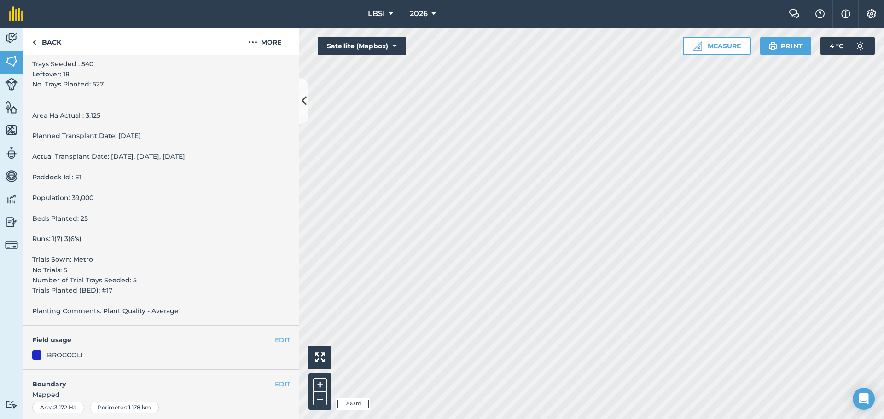
scroll to position [356, 0]
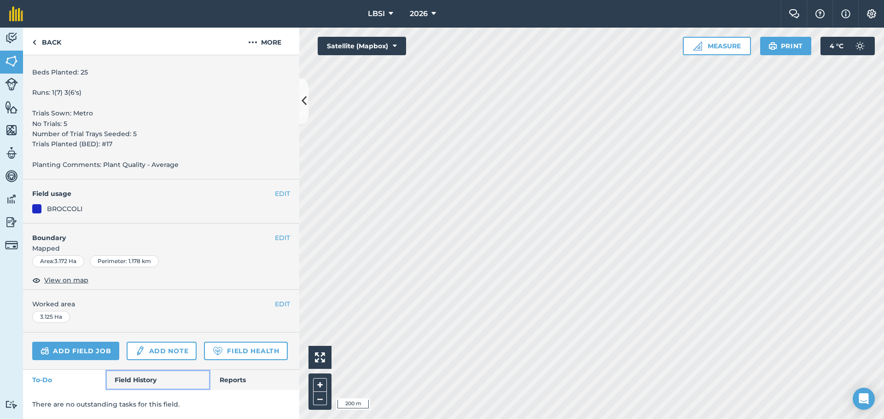
click at [146, 380] on link "Field History" at bounding box center [157, 380] width 104 height 20
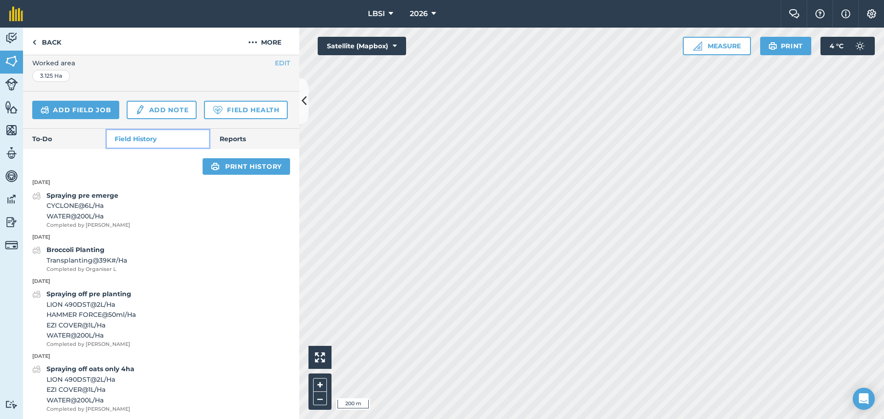
scroll to position [601, 0]
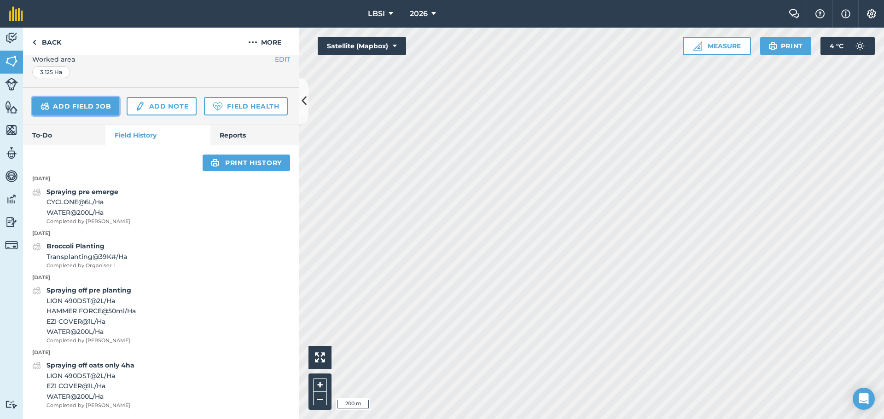
click at [81, 97] on link "Add field job" at bounding box center [75, 106] width 87 height 18
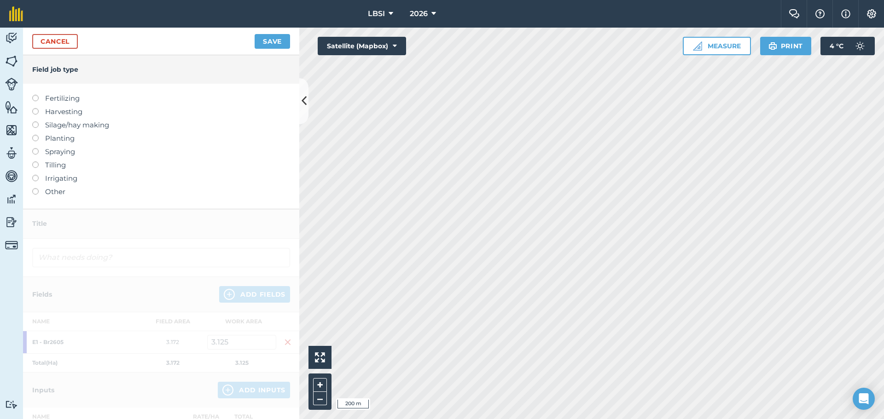
click at [35, 95] on label at bounding box center [38, 95] width 13 height 0
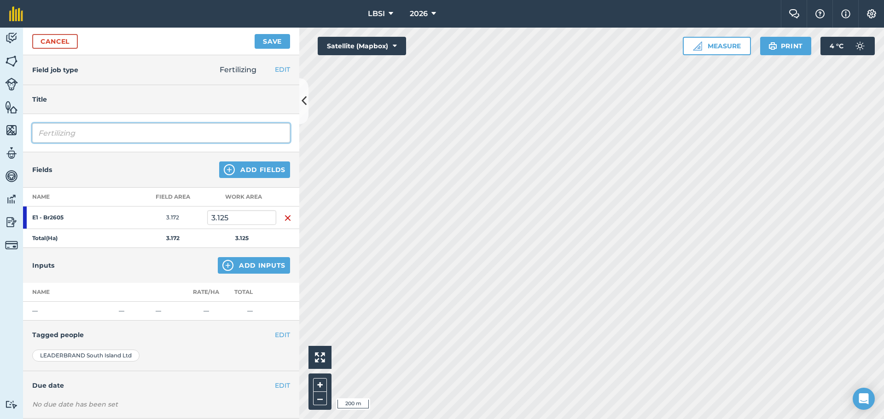
click at [96, 130] on input "Fertilizing" at bounding box center [161, 132] width 258 height 19
type input "Fertilizing [MEDICAL_DATA]"
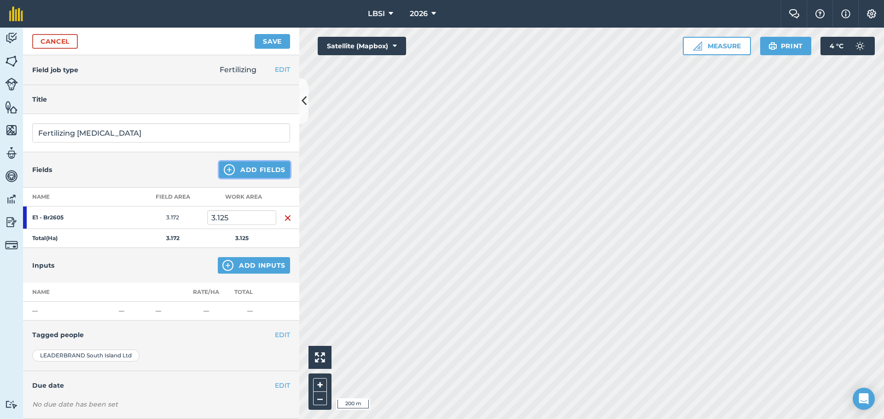
click at [224, 168] on img at bounding box center [229, 169] width 11 height 11
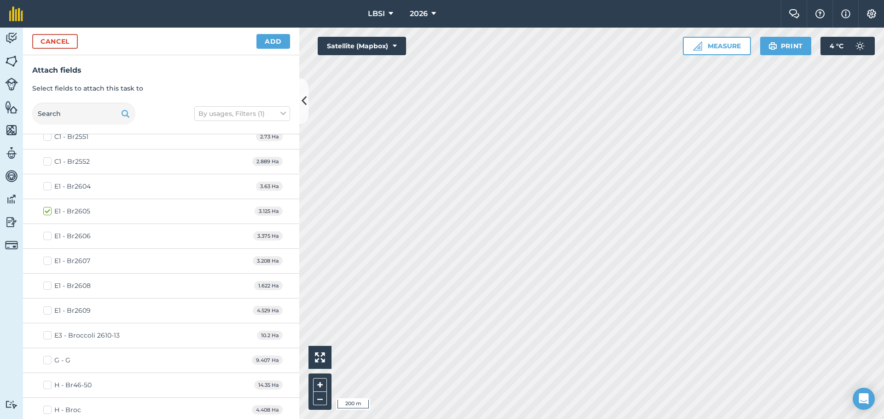
scroll to position [460, 0]
drag, startPoint x: 47, startPoint y: 236, endPoint x: 58, endPoint y: 237, distance: 10.2
click at [47, 237] on label "E1 - Br2606" at bounding box center [66, 236] width 47 height 10
click at [47, 237] on input "E1 - Br2606" at bounding box center [46, 234] width 6 height 6
checkbox input "true"
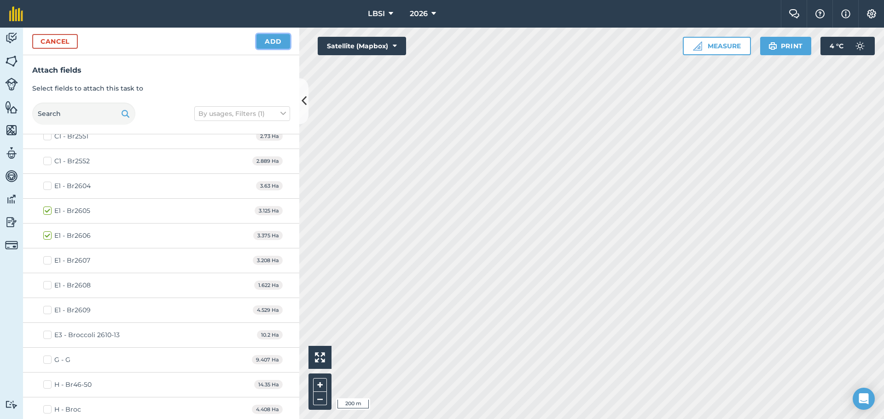
click at [269, 42] on button "Add" at bounding box center [273, 41] width 34 height 15
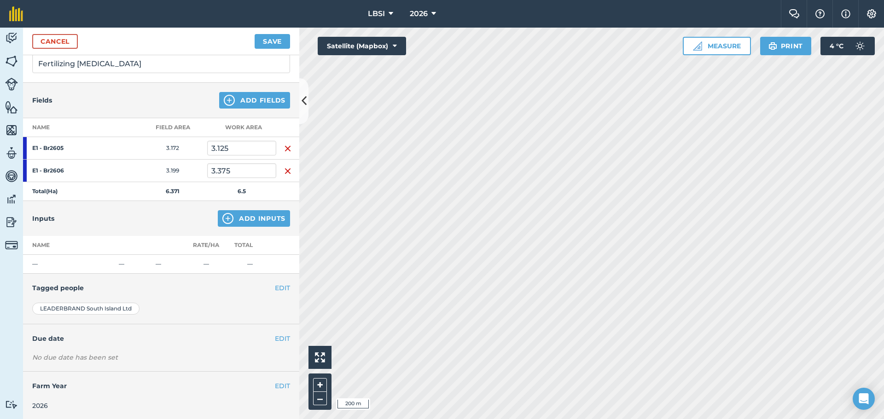
scroll to position [71, 0]
click at [222, 215] on img at bounding box center [227, 217] width 11 height 11
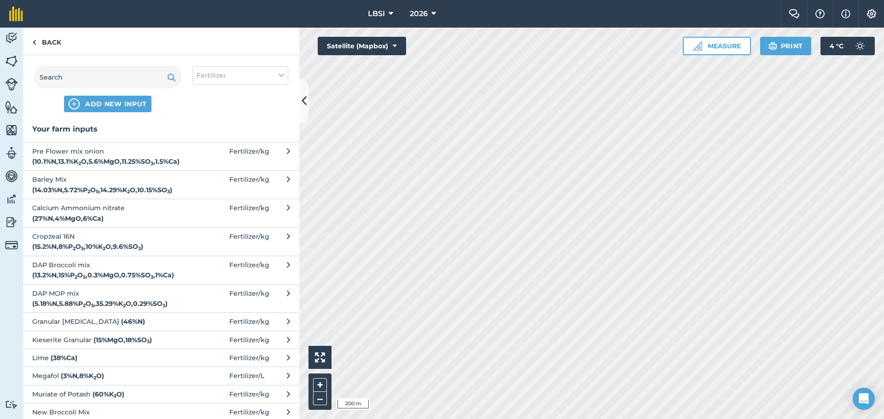
click at [117, 318] on span "Granular [MEDICAL_DATA] ( 46 % N )" at bounding box center [107, 322] width 150 height 10
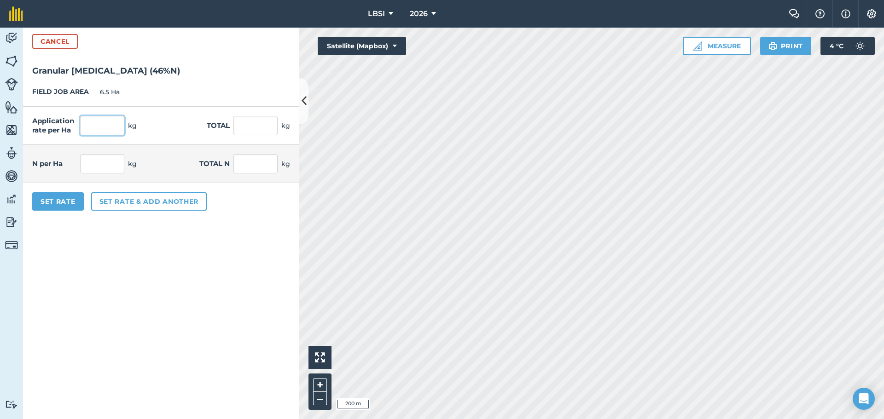
click at [93, 124] on input "text" at bounding box center [102, 125] width 44 height 19
type input "100"
type input "650"
type input "46"
type input "299"
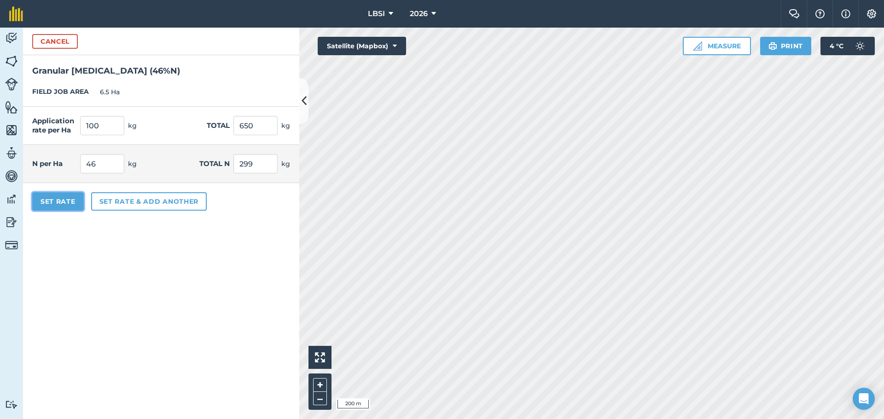
click at [67, 201] on button "Set Rate" at bounding box center [58, 201] width 52 height 18
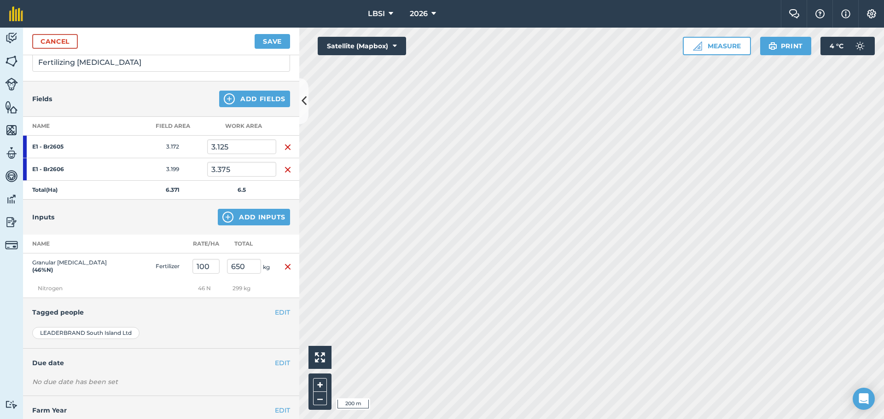
scroll to position [97, 0]
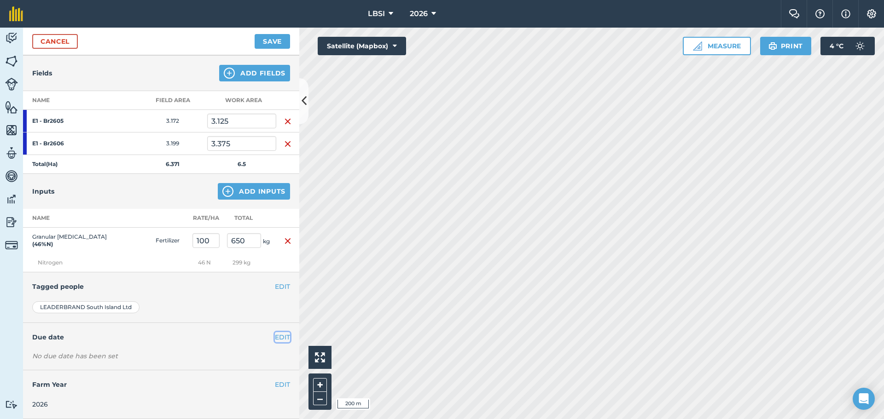
click at [275, 336] on button "EDIT" at bounding box center [282, 337] width 15 height 10
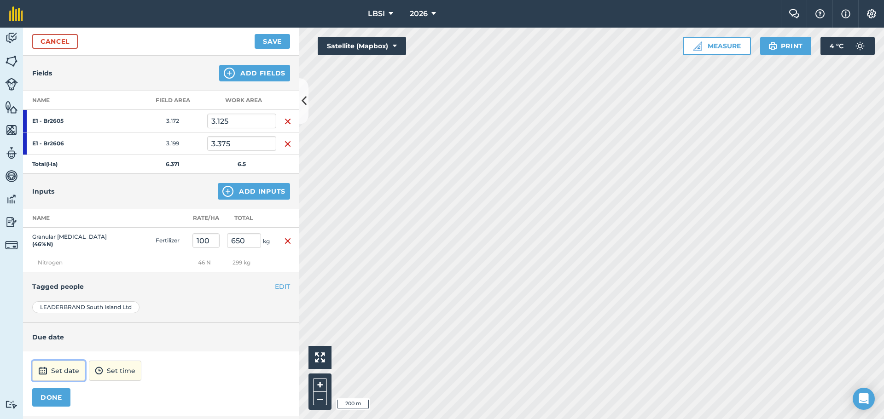
click at [63, 372] on button "Set date" at bounding box center [58, 371] width 53 height 20
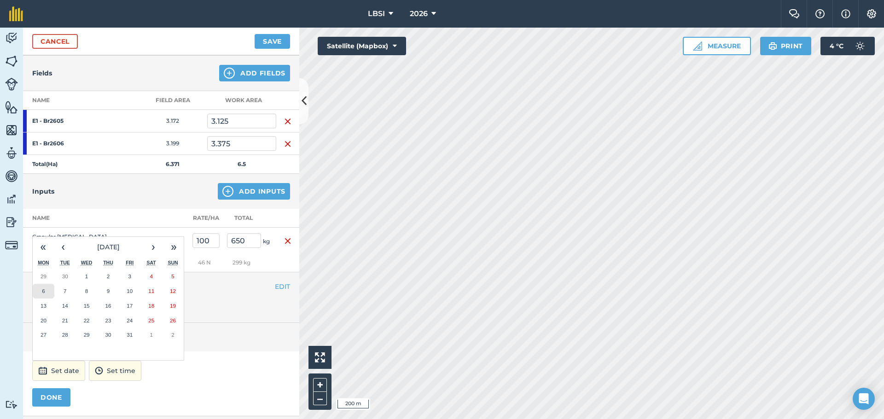
click at [47, 292] on button "6" at bounding box center [44, 291] width 22 height 15
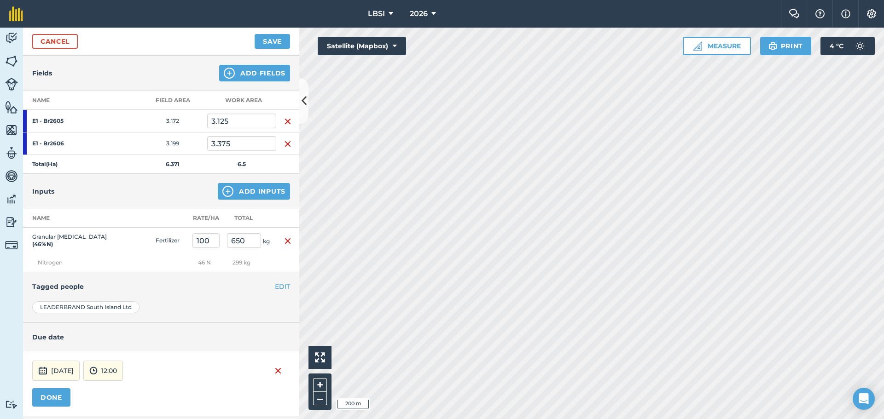
scroll to position [143, 0]
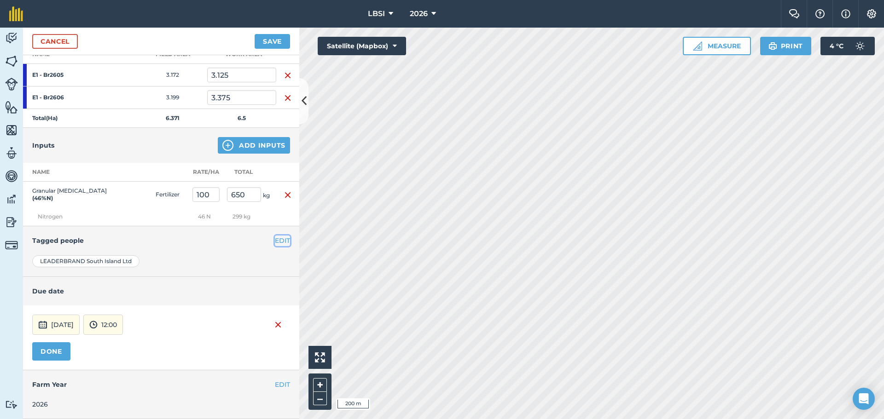
click at [278, 240] on button "EDIT" at bounding box center [282, 241] width 15 height 10
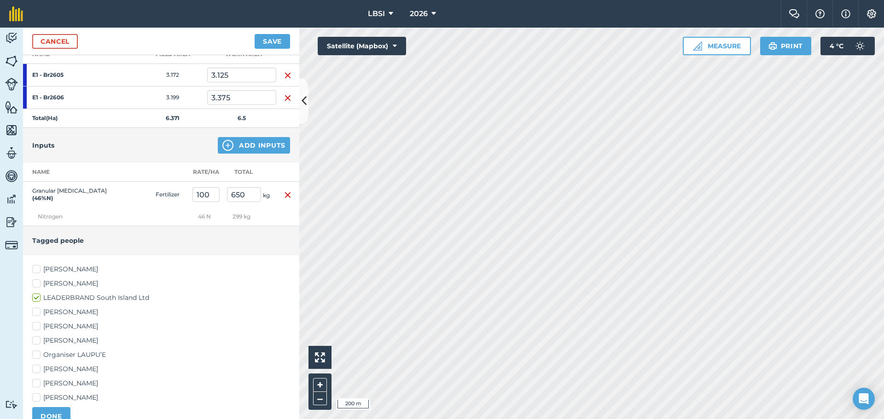
click at [37, 268] on label "[PERSON_NAME]" at bounding box center [161, 270] width 258 height 10
click at [37, 268] on input "[PERSON_NAME]" at bounding box center [35, 268] width 6 height 6
checkbox input "true"
click at [38, 340] on label "[PERSON_NAME]" at bounding box center [161, 341] width 258 height 10
click at [38, 340] on input "[PERSON_NAME]" at bounding box center [35, 339] width 6 height 6
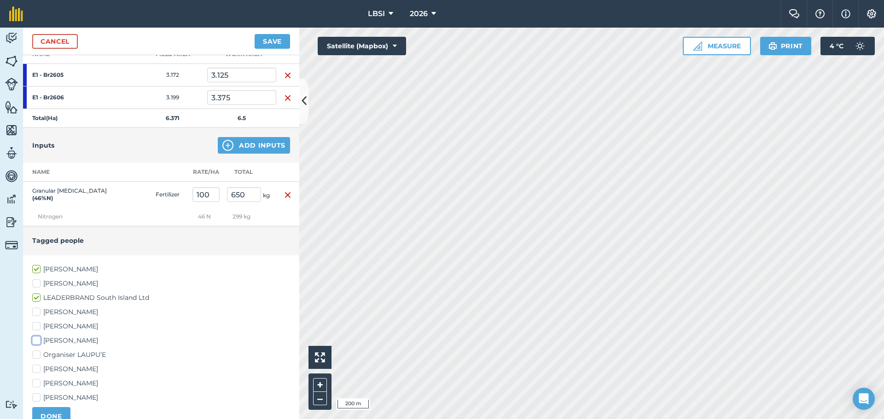
checkbox input "true"
click at [36, 399] on label "[PERSON_NAME]" at bounding box center [161, 398] width 258 height 10
click at [36, 399] on input "[PERSON_NAME]" at bounding box center [35, 396] width 6 height 6
checkbox input "true"
click at [45, 414] on button "DONE" at bounding box center [51, 416] width 38 height 18
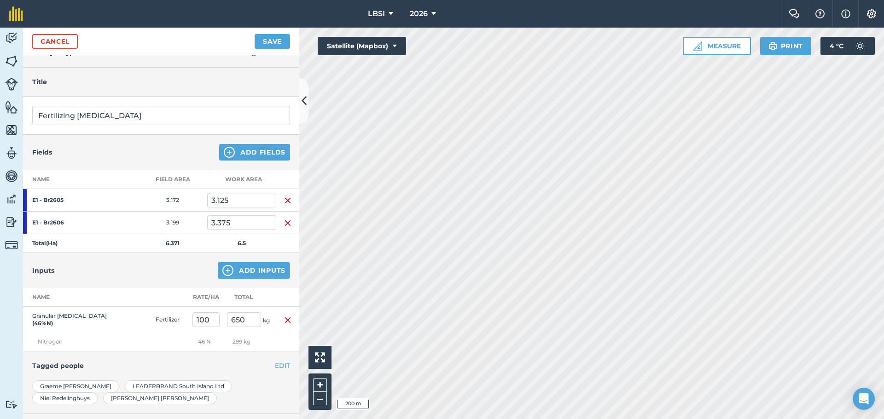
scroll to position [17, 0]
click at [279, 40] on button "Save" at bounding box center [272, 41] width 35 height 15
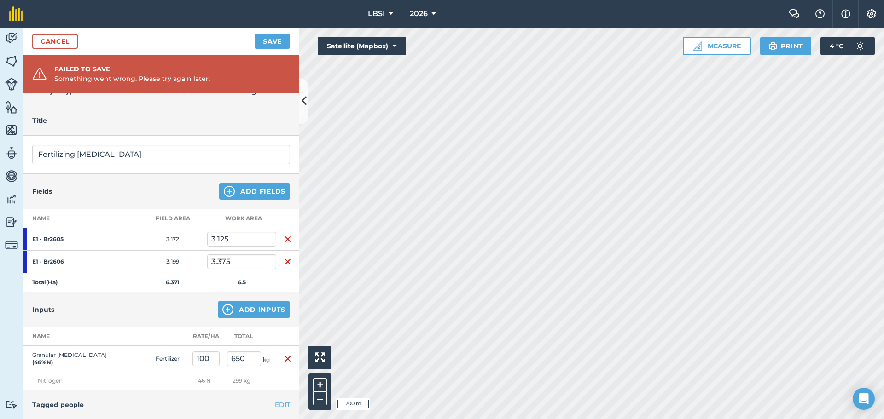
click at [227, 111] on div "Title" at bounding box center [161, 120] width 276 height 29
click at [75, 44] on link "Cancel" at bounding box center [55, 41] width 46 height 15
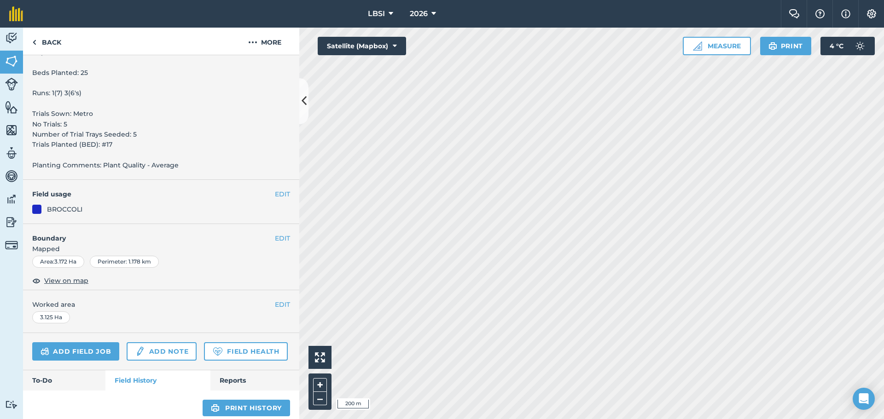
scroll to position [460, 0]
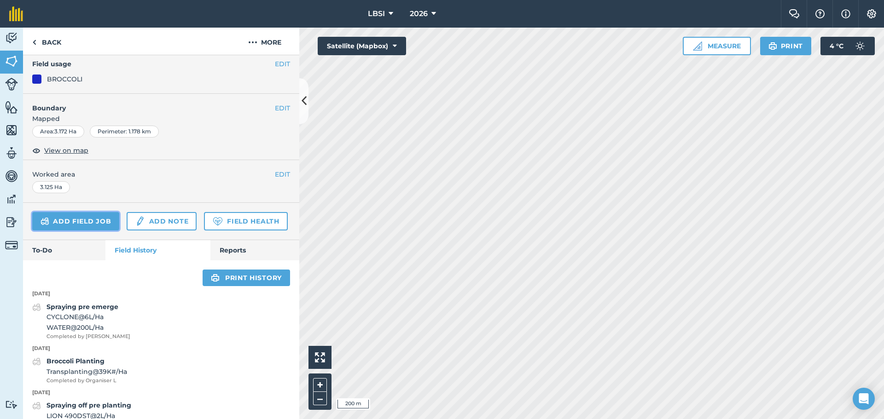
click at [98, 219] on link "Add field job" at bounding box center [75, 221] width 87 height 18
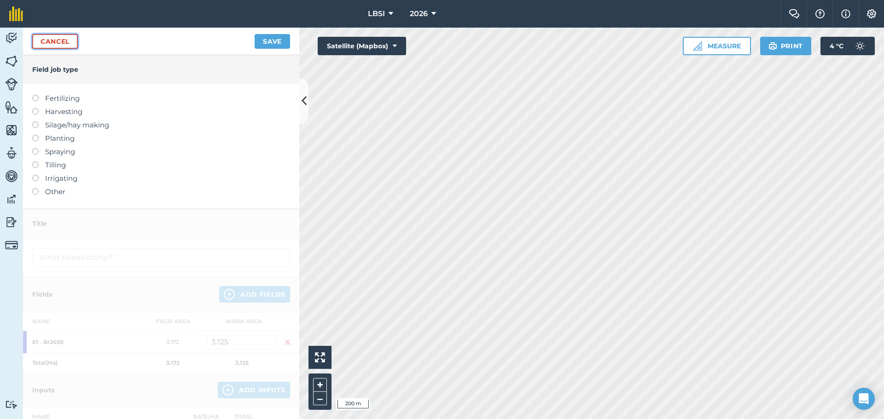
click at [72, 41] on link "Cancel" at bounding box center [55, 41] width 46 height 15
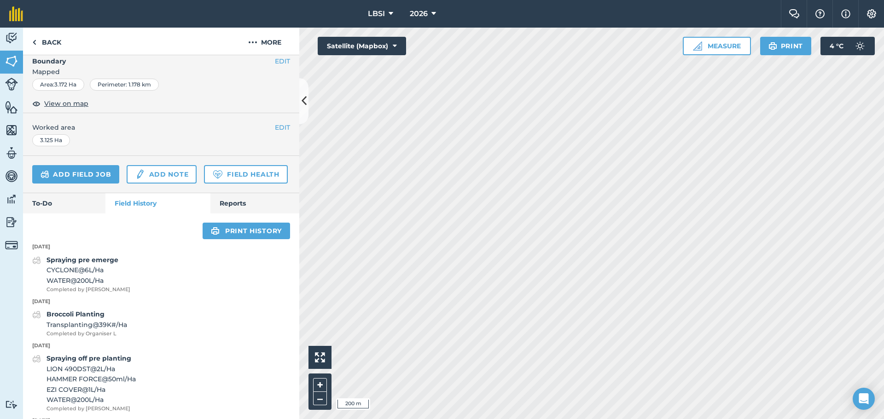
scroll to position [552, 0]
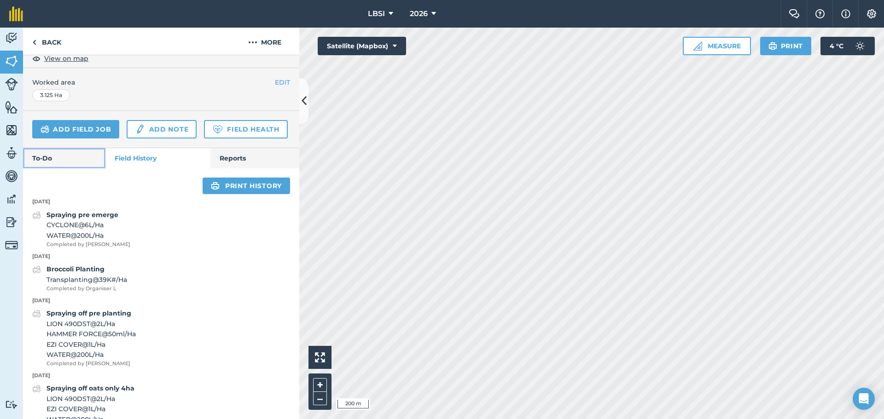
click at [41, 168] on link "To-Do" at bounding box center [64, 158] width 82 height 20
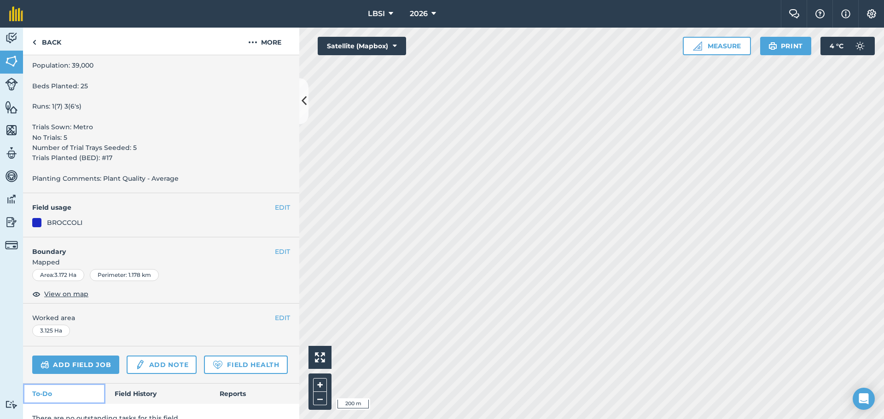
scroll to position [322, 0]
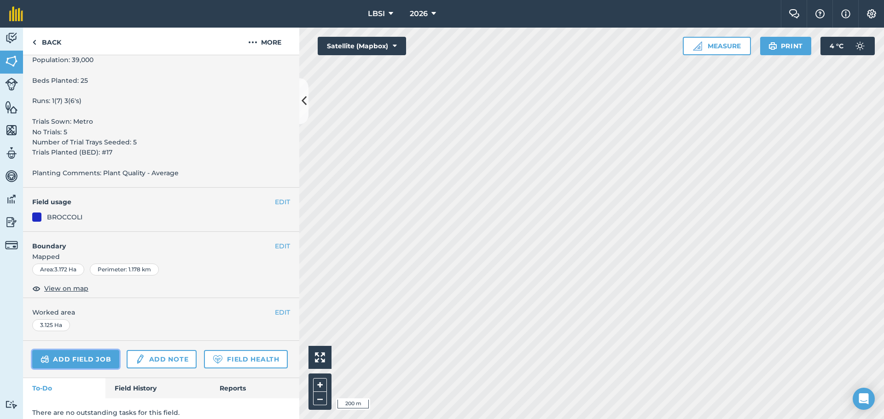
click at [94, 358] on link "Add field job" at bounding box center [75, 359] width 87 height 18
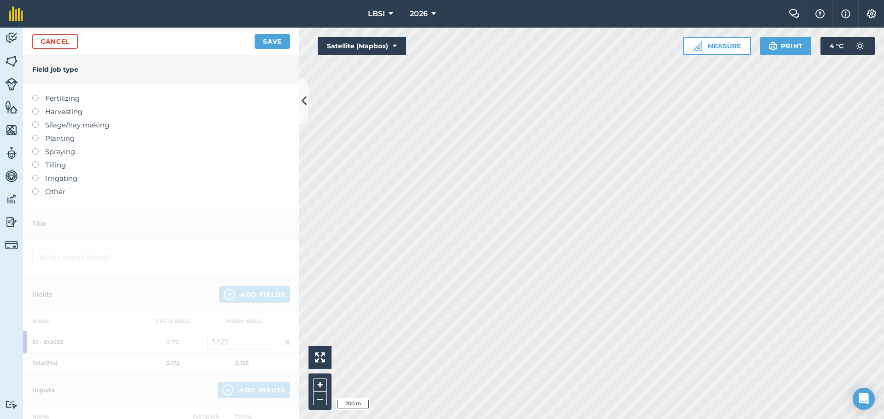
click at [34, 95] on label at bounding box center [38, 95] width 13 height 0
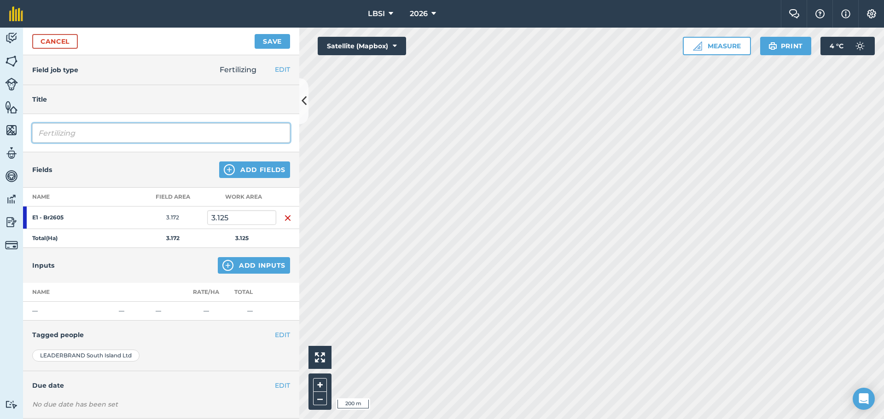
click at [93, 136] on input "Fertilizing" at bounding box center [161, 132] width 258 height 19
click at [77, 131] on input "Fertilizing [MEDICAL_DATA]" at bounding box center [161, 132] width 258 height 19
type input "Fertilizing 1st [MEDICAL_DATA]"
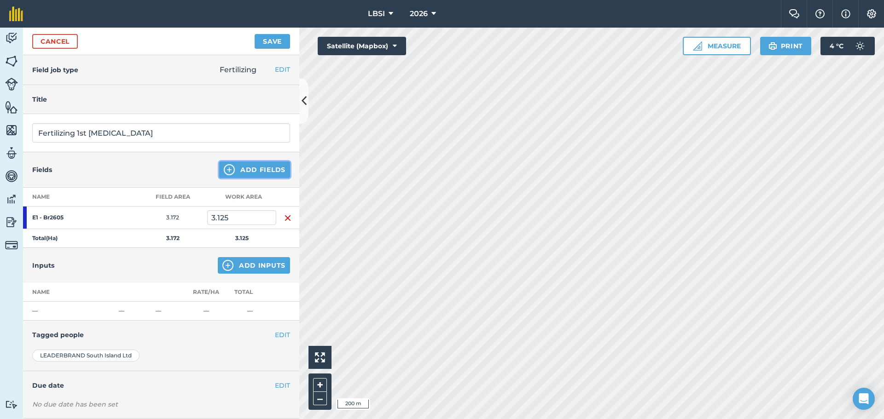
click at [224, 170] on img at bounding box center [229, 169] width 11 height 11
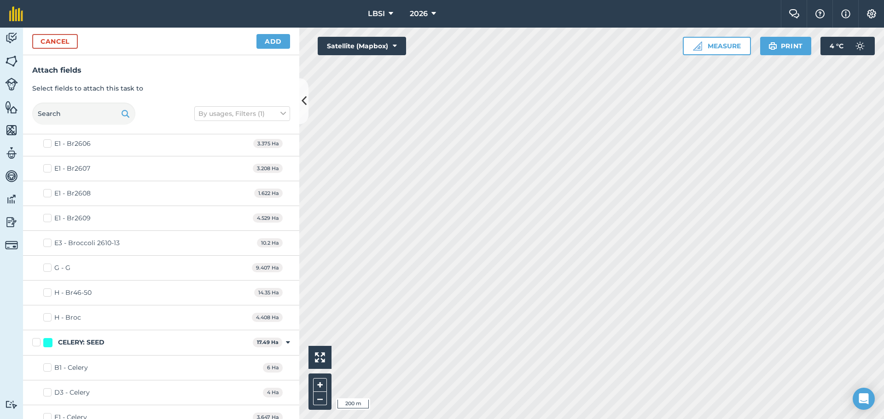
scroll to position [506, 0]
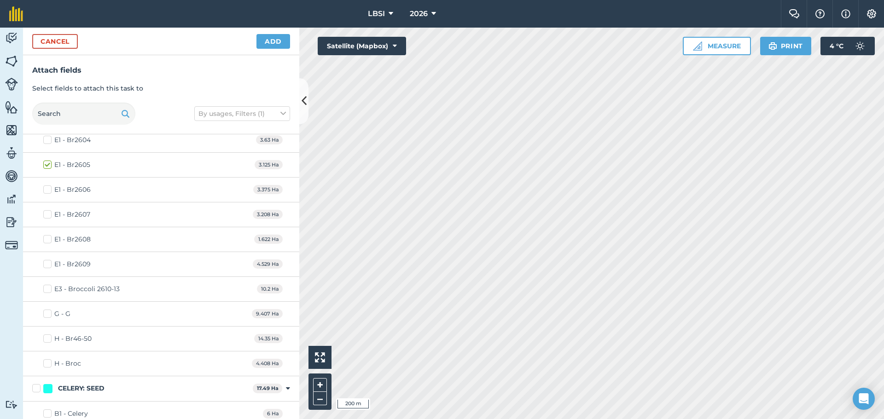
click at [49, 190] on label "E1 - Br2606" at bounding box center [66, 190] width 47 height 10
click at [49, 190] on input "E1 - Br2606" at bounding box center [46, 188] width 6 height 6
checkbox input "true"
click at [265, 44] on button "Add" at bounding box center [273, 41] width 34 height 15
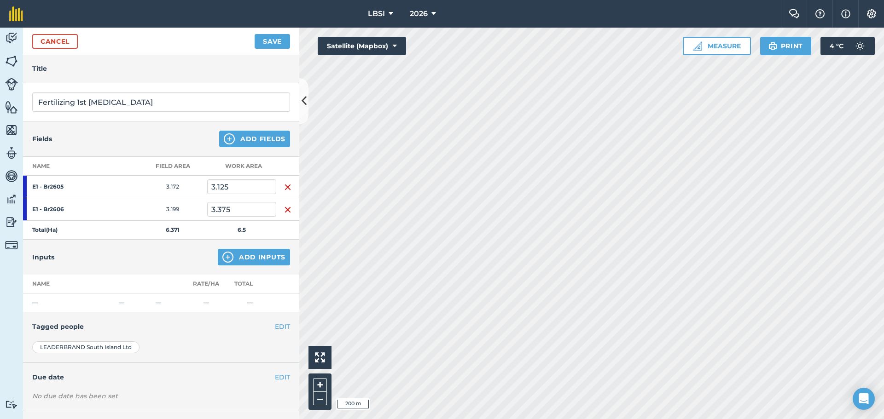
scroll to position [71, 0]
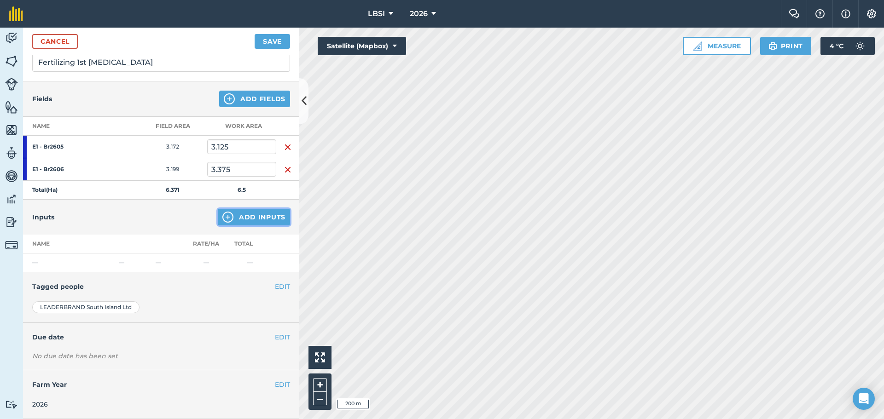
click at [222, 216] on img at bounding box center [227, 217] width 11 height 11
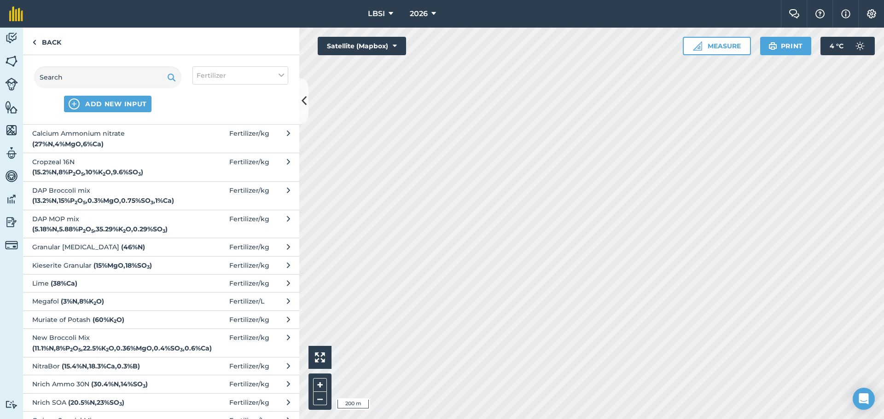
scroll to position [92, 0]
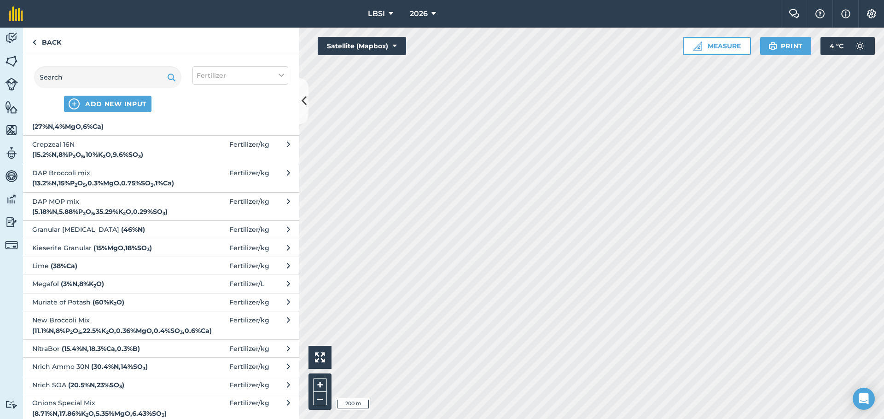
click at [109, 229] on span "Granular [MEDICAL_DATA] ( 46 % N )" at bounding box center [107, 230] width 150 height 10
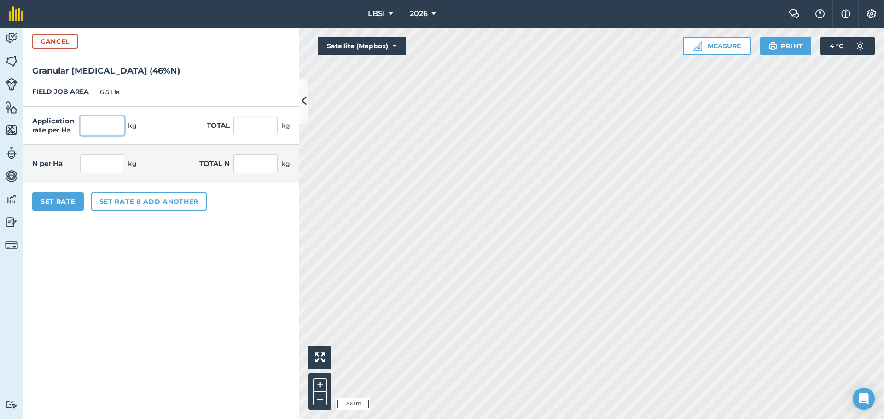
click at [103, 128] on input "text" at bounding box center [102, 125] width 44 height 19
type input "100"
type input "650"
type input "46"
type input "299"
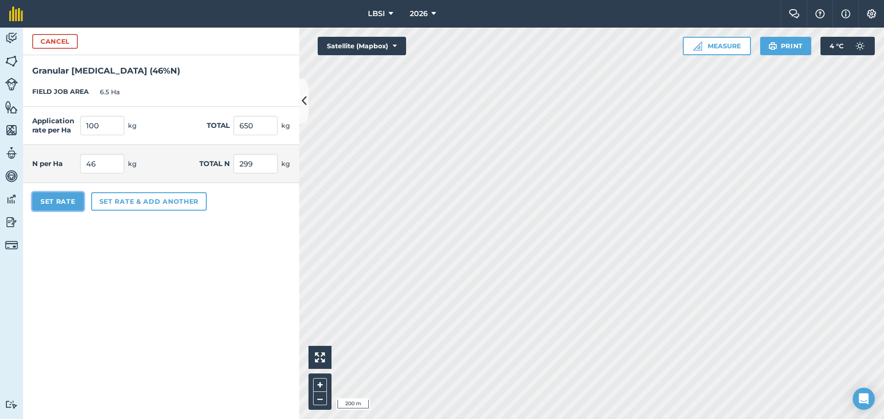
click at [51, 199] on button "Set Rate" at bounding box center [58, 201] width 52 height 18
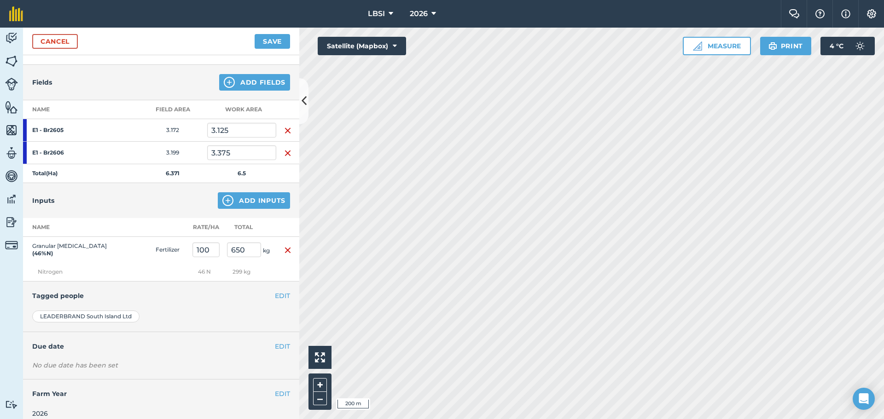
scroll to position [97, 0]
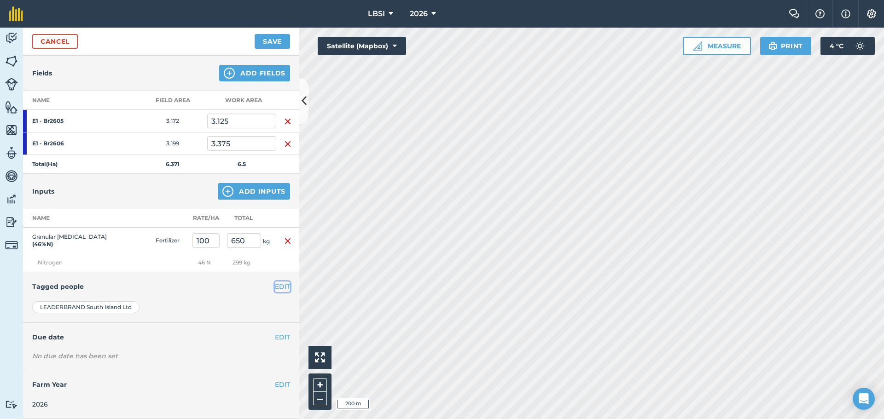
click at [275, 286] on button "EDIT" at bounding box center [282, 287] width 15 height 10
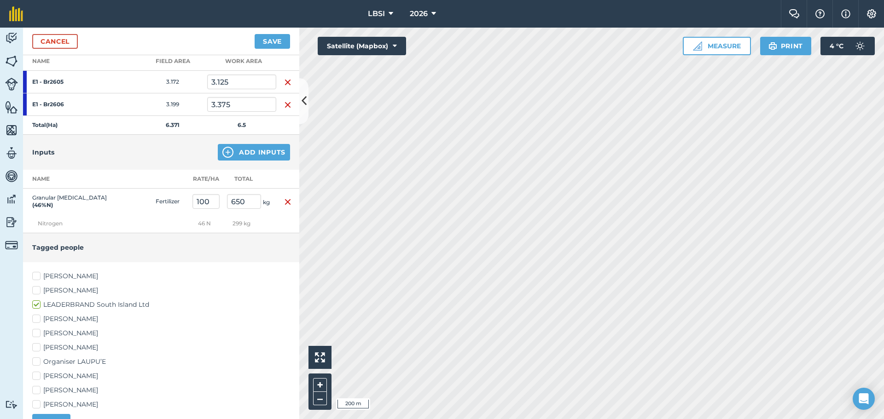
scroll to position [235, 0]
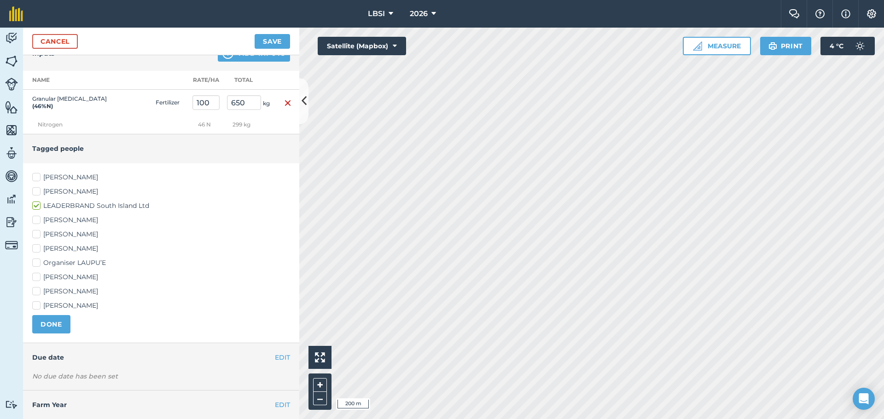
click at [40, 247] on label "[PERSON_NAME]" at bounding box center [161, 249] width 258 height 10
click at [38, 247] on input "[PERSON_NAME]" at bounding box center [35, 247] width 6 height 6
checkbox input "true"
click at [37, 306] on label "[PERSON_NAME]" at bounding box center [161, 306] width 258 height 10
click at [37, 306] on input "[PERSON_NAME]" at bounding box center [35, 304] width 6 height 6
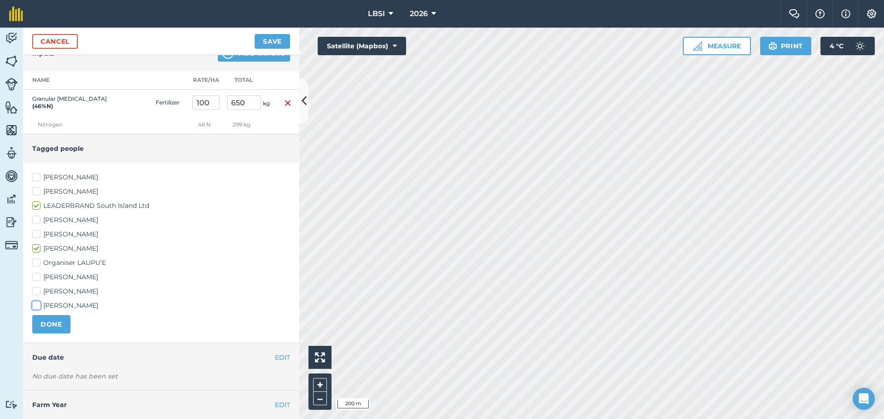
checkbox input "true"
click at [38, 175] on label "[PERSON_NAME]" at bounding box center [161, 178] width 258 height 10
click at [38, 175] on input "[PERSON_NAME]" at bounding box center [35, 176] width 6 height 6
checkbox input "true"
click at [46, 325] on button "DONE" at bounding box center [51, 324] width 38 height 18
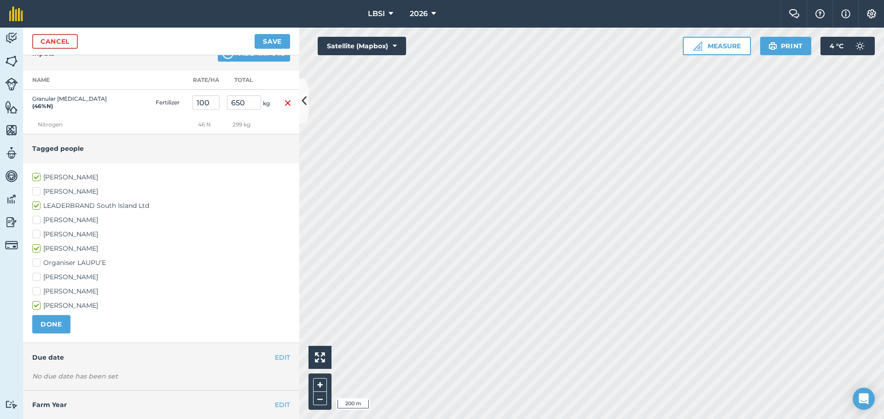
scroll to position [109, 0]
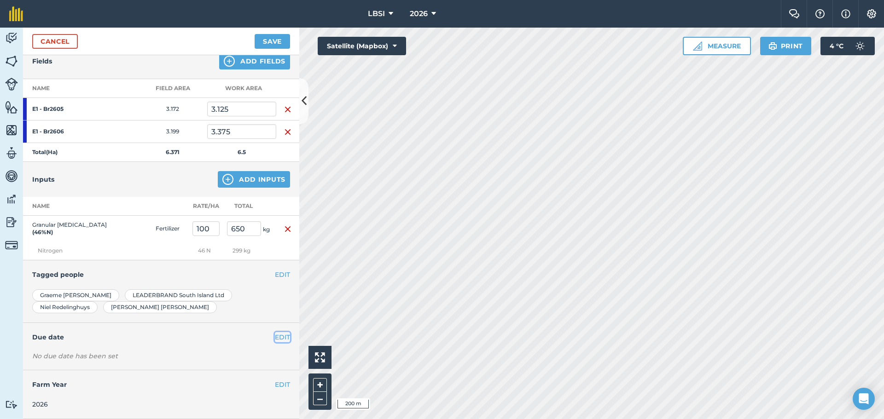
click at [279, 337] on button "EDIT" at bounding box center [282, 337] width 15 height 10
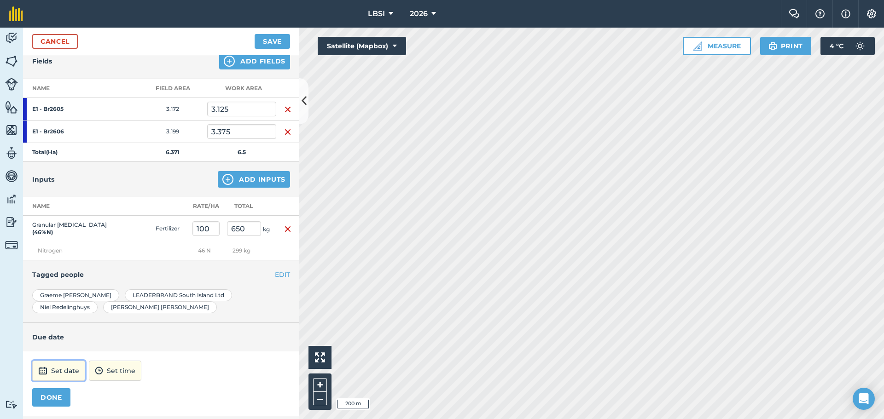
click at [68, 375] on button "Set date" at bounding box center [58, 371] width 53 height 20
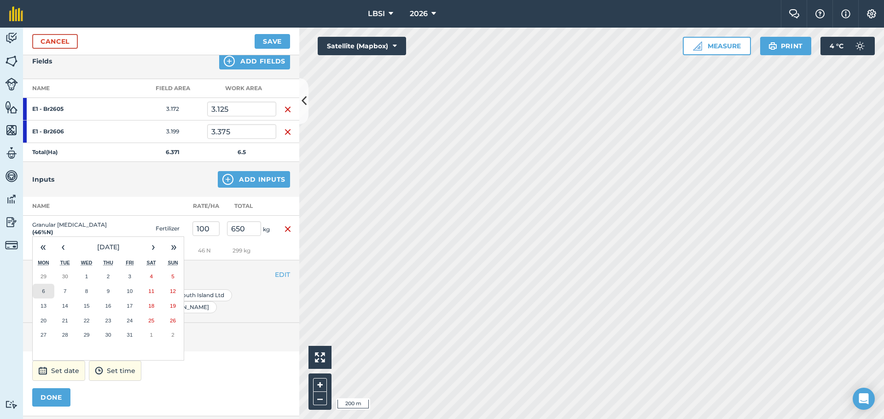
click at [48, 293] on button "6" at bounding box center [44, 291] width 22 height 15
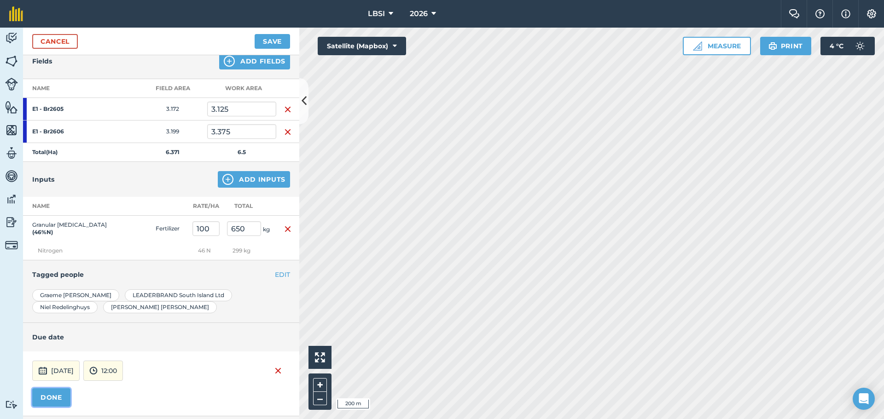
click at [55, 404] on button "DONE" at bounding box center [51, 397] width 38 height 18
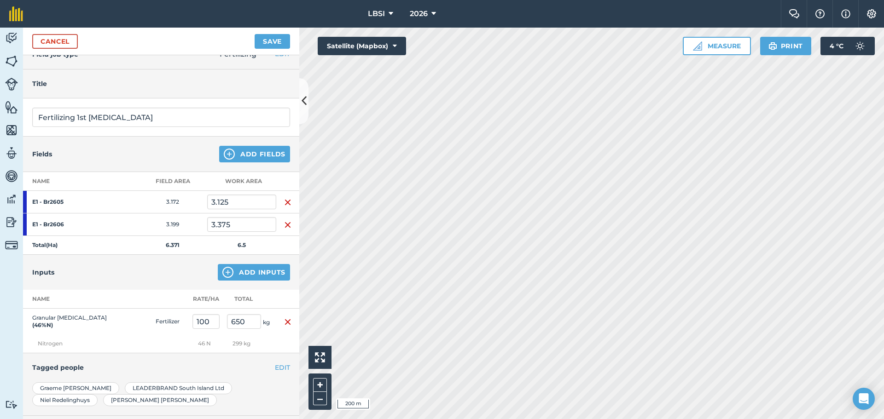
scroll to position [0, 0]
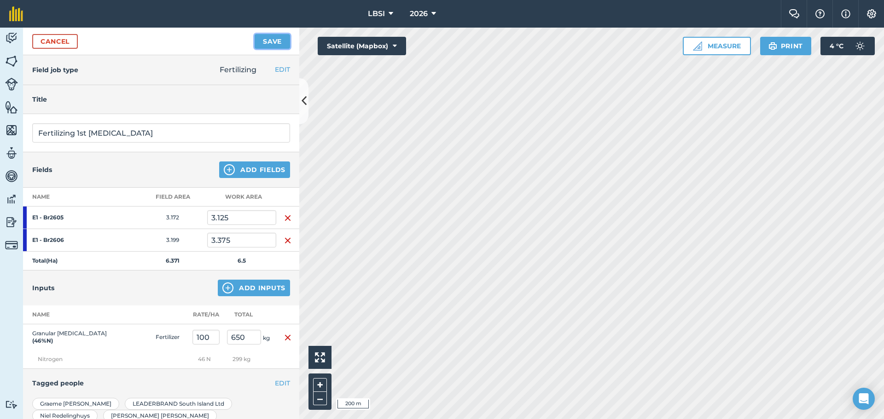
click at [263, 47] on button "Save" at bounding box center [272, 41] width 35 height 15
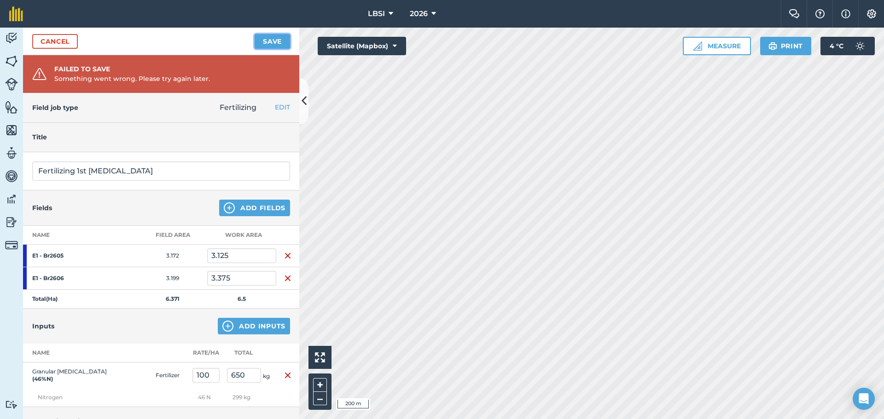
click at [274, 43] on button "Save" at bounding box center [272, 41] width 35 height 15
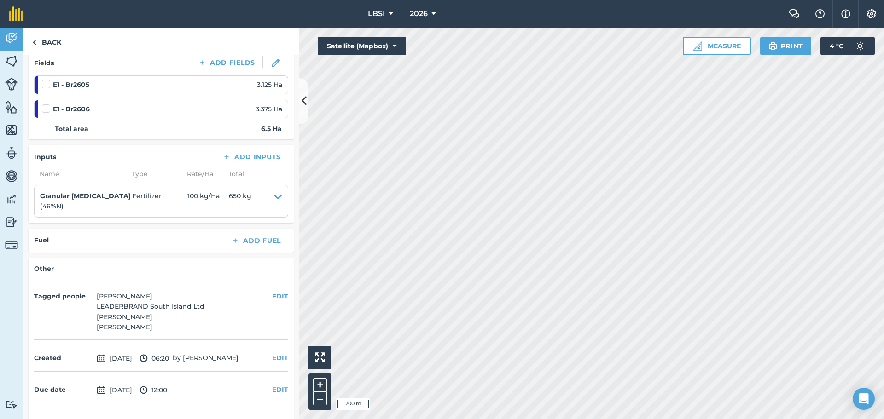
scroll to position [154, 0]
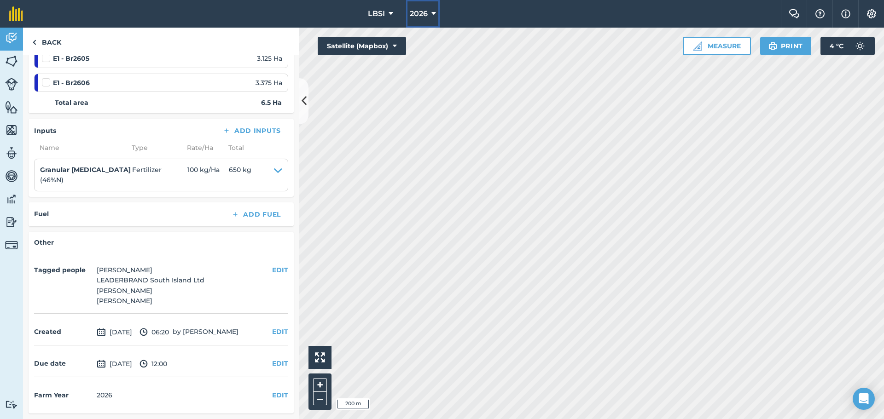
click at [434, 14] on icon at bounding box center [433, 13] width 5 height 11
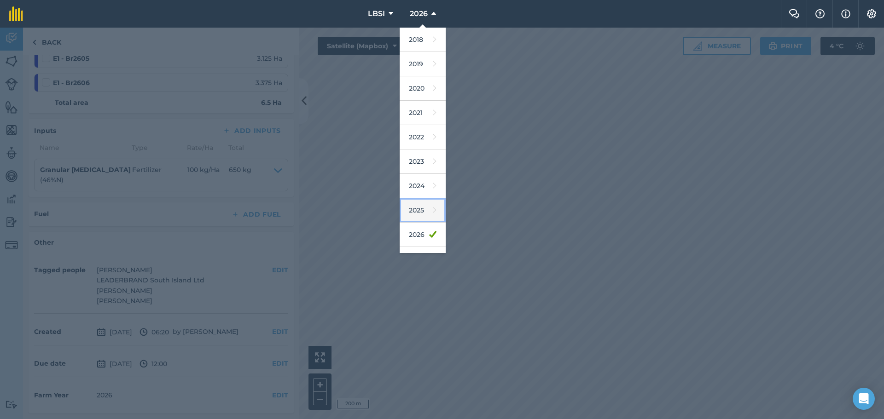
click at [415, 207] on link "2025" at bounding box center [422, 210] width 46 height 24
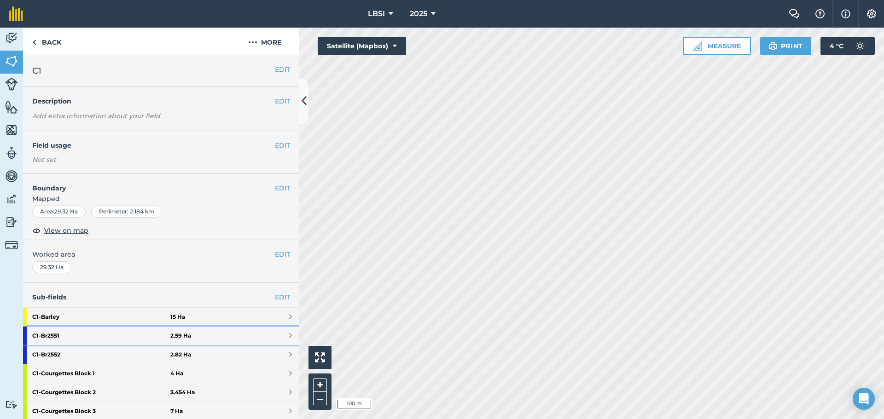
click at [75, 340] on strong "C1 - Br2551" at bounding box center [101, 336] width 138 height 18
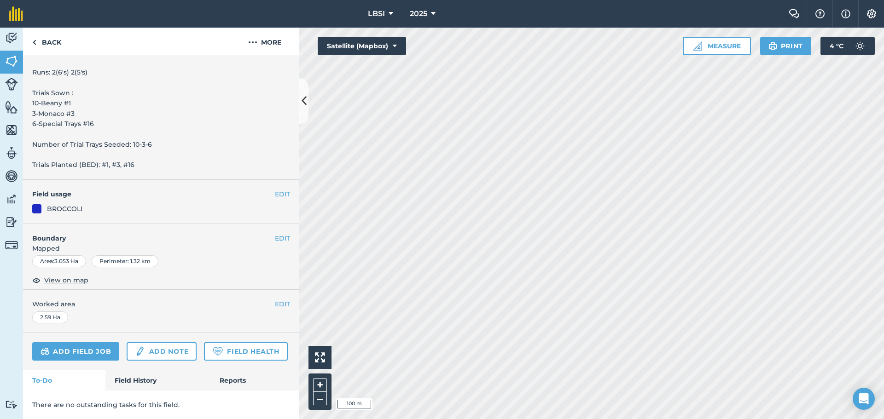
scroll to position [366, 0]
click at [152, 382] on link "Field History" at bounding box center [157, 380] width 104 height 20
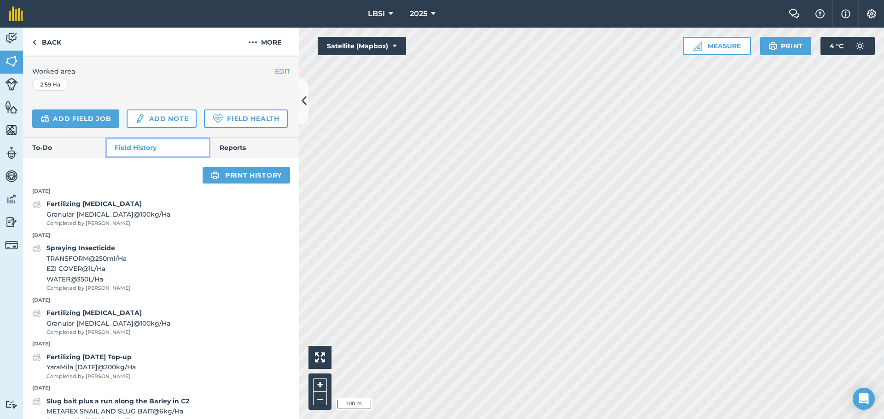
scroll to position [596, 0]
